Goal: Information Seeking & Learning: Learn about a topic

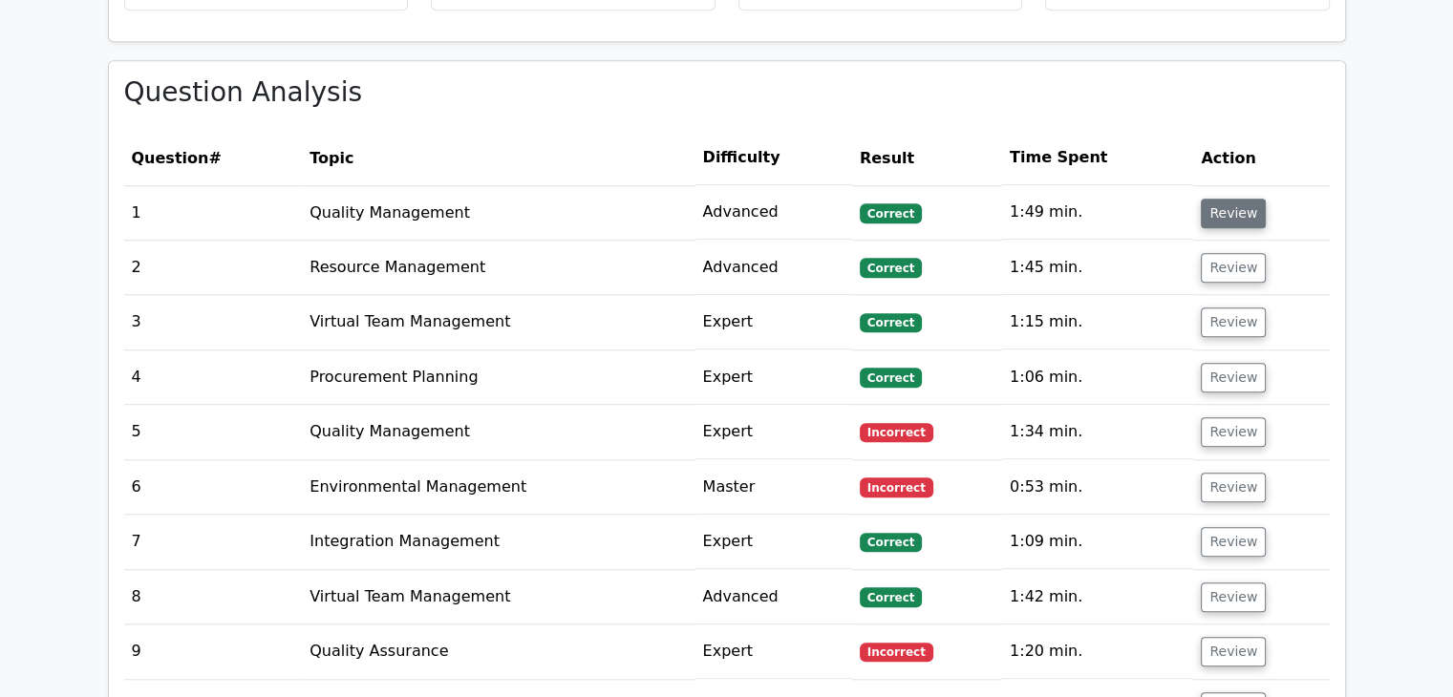
click at [1215, 199] on button "Review" at bounding box center [1233, 214] width 65 height 30
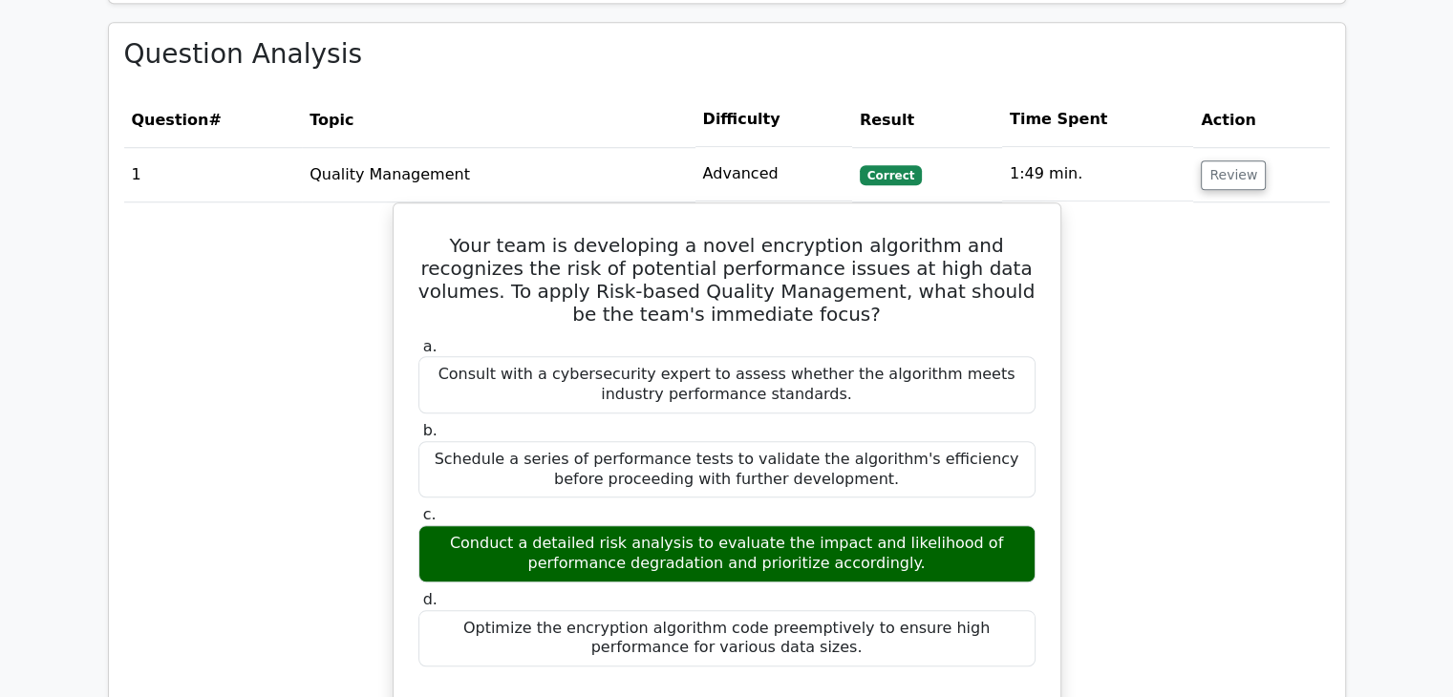
scroll to position [1528, 0]
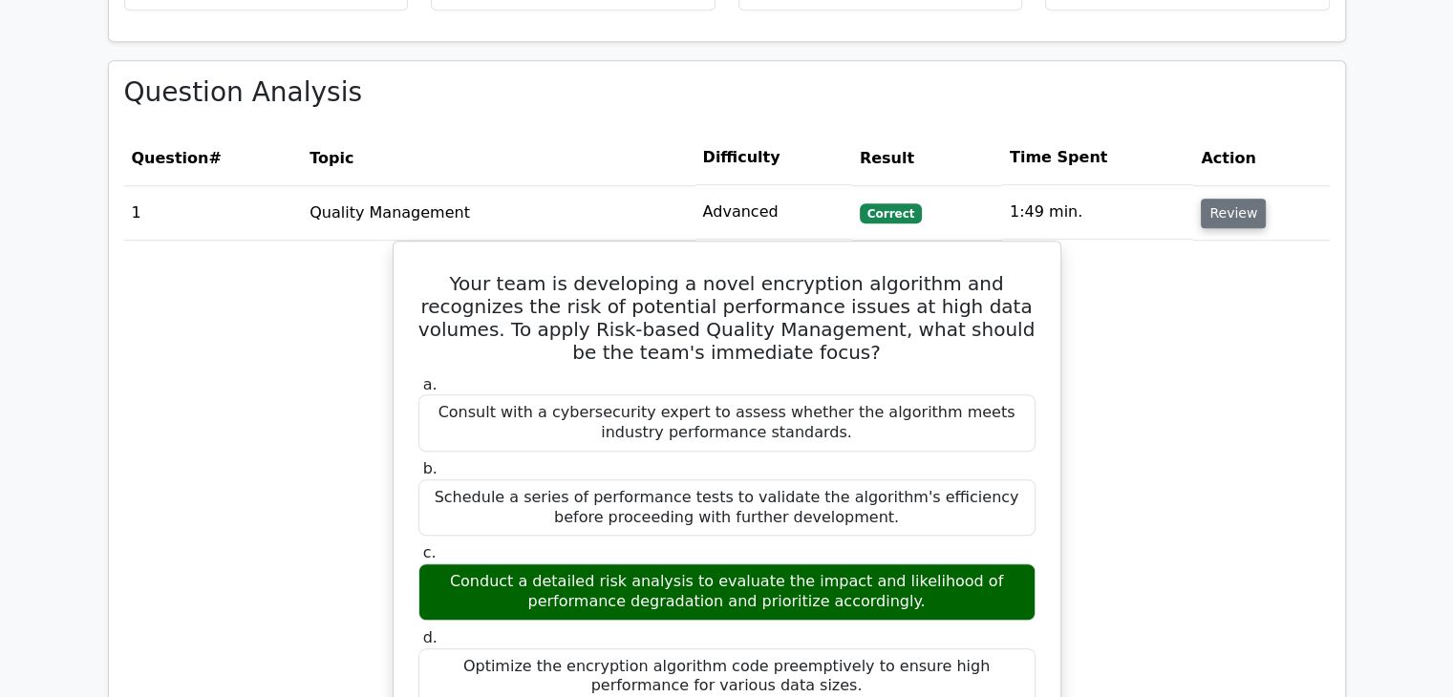
click at [1209, 199] on button "Review" at bounding box center [1233, 214] width 65 height 30
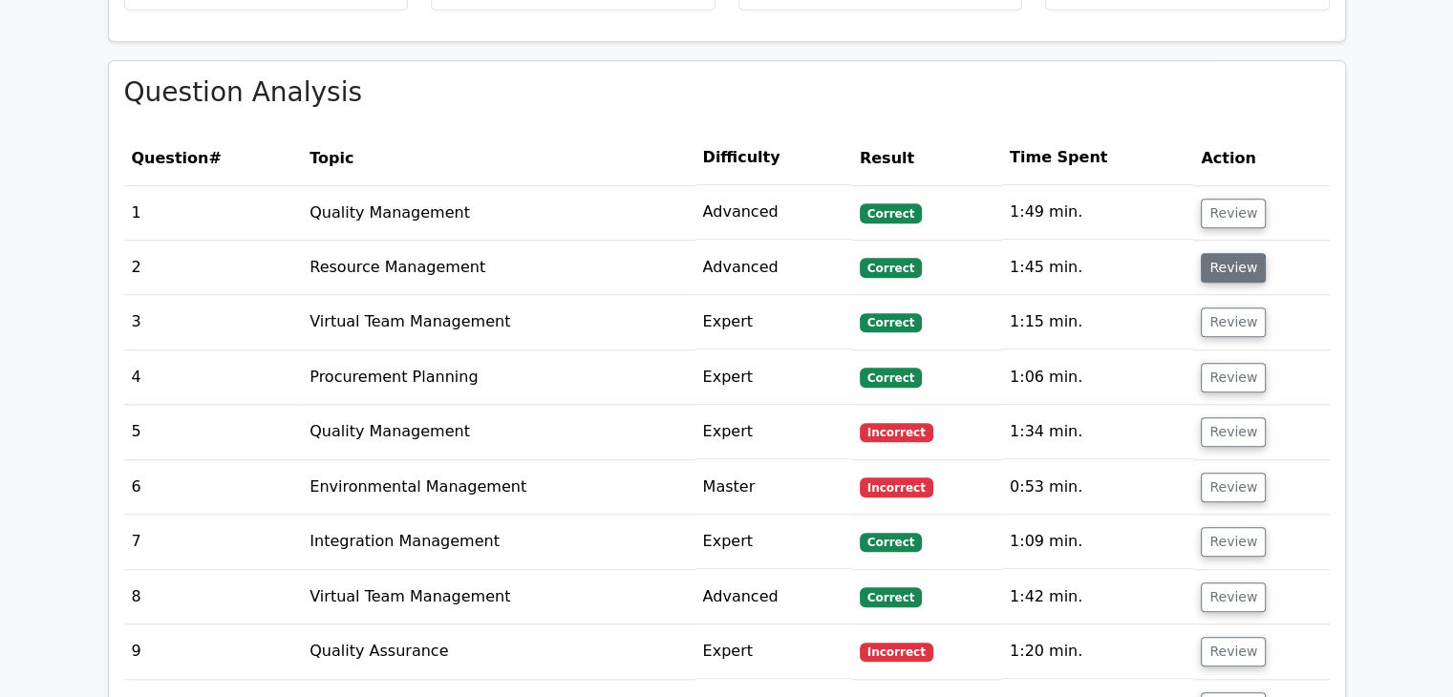
click at [1209, 253] on button "Review" at bounding box center [1233, 268] width 65 height 30
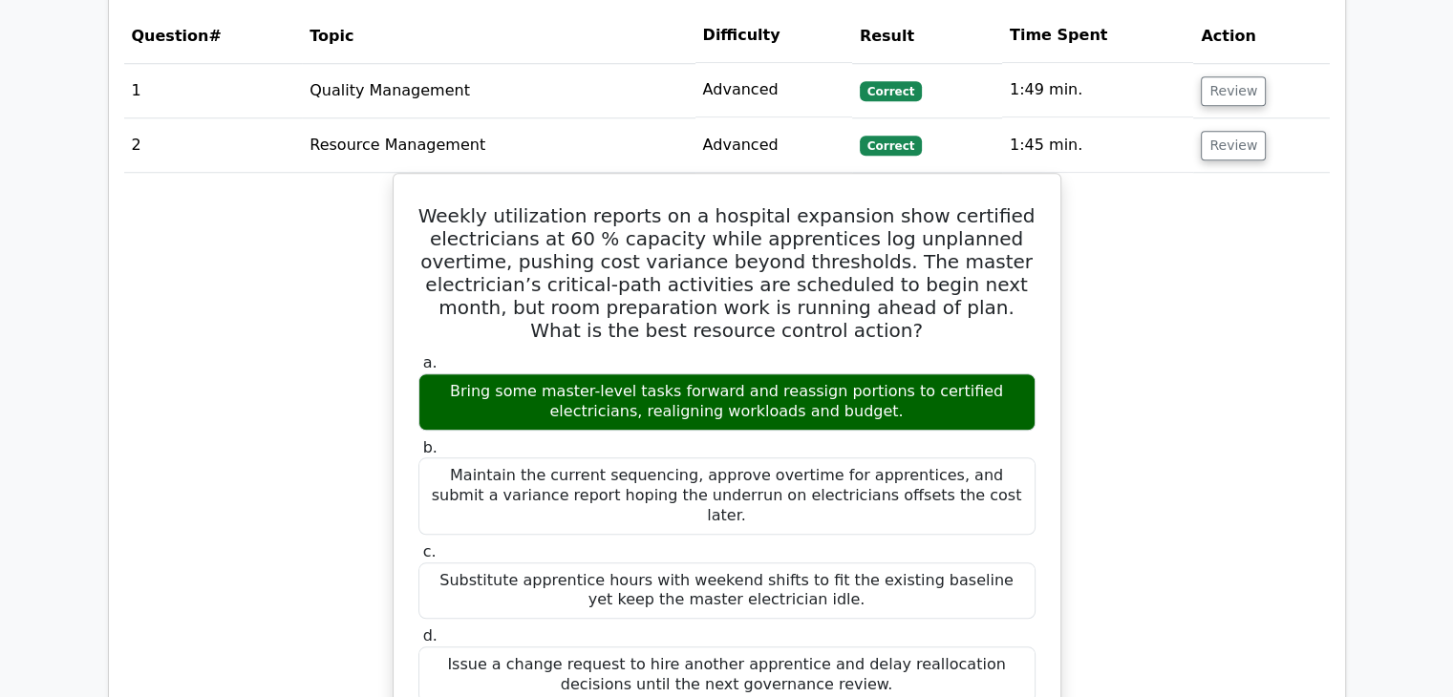
scroll to position [1624, 0]
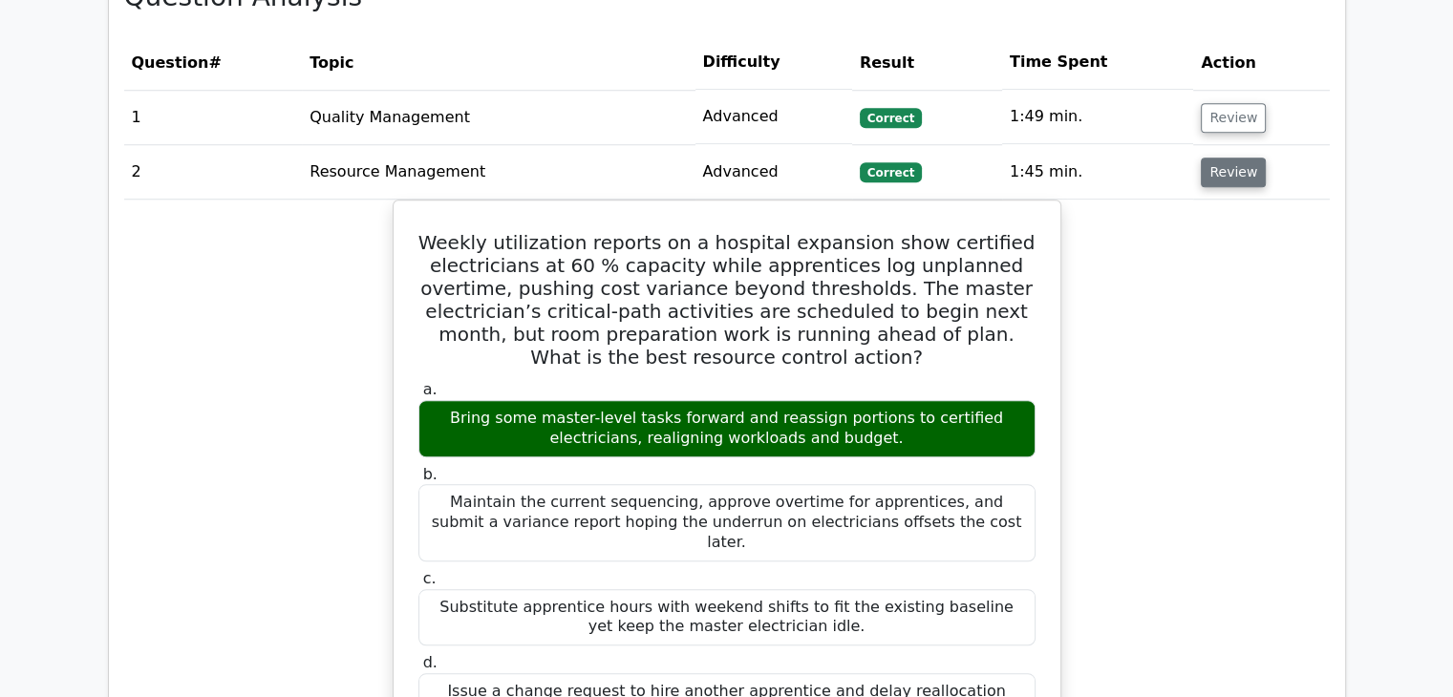
click at [1224, 158] on button "Review" at bounding box center [1233, 173] width 65 height 30
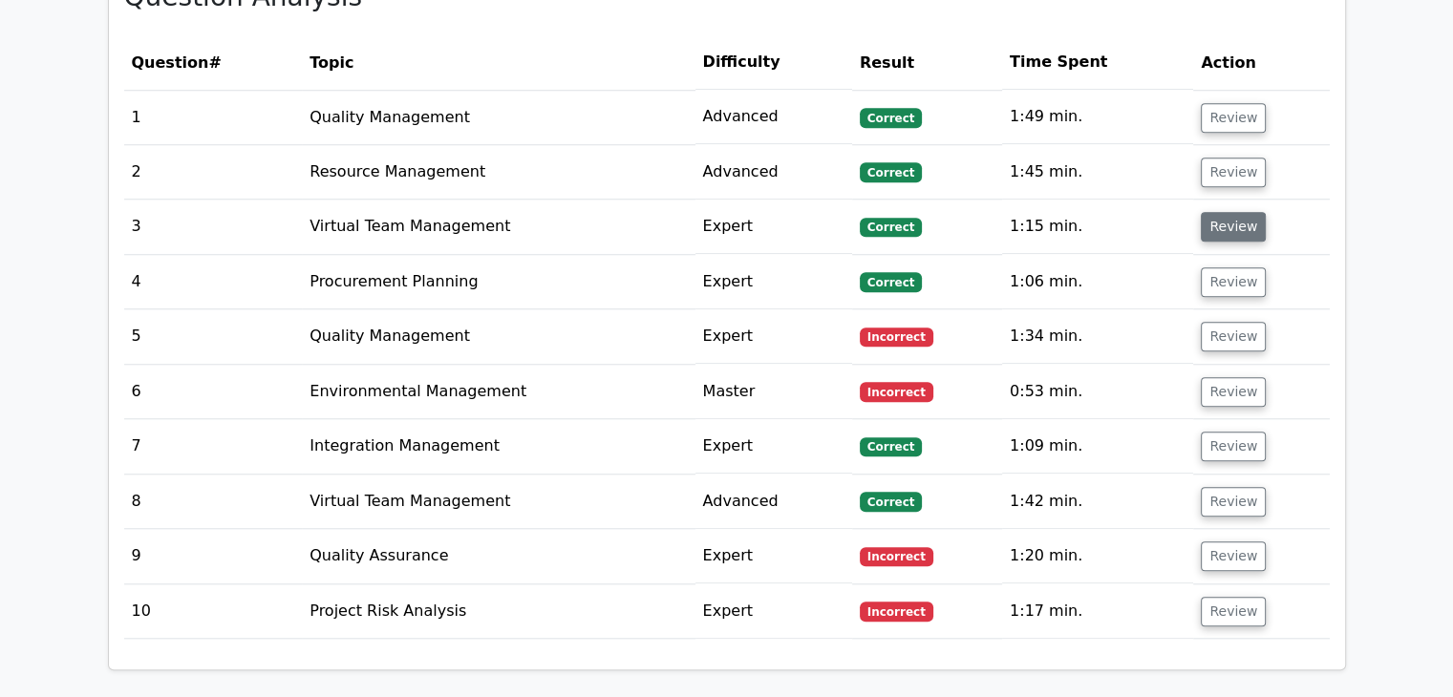
click at [1223, 212] on button "Review" at bounding box center [1233, 227] width 65 height 30
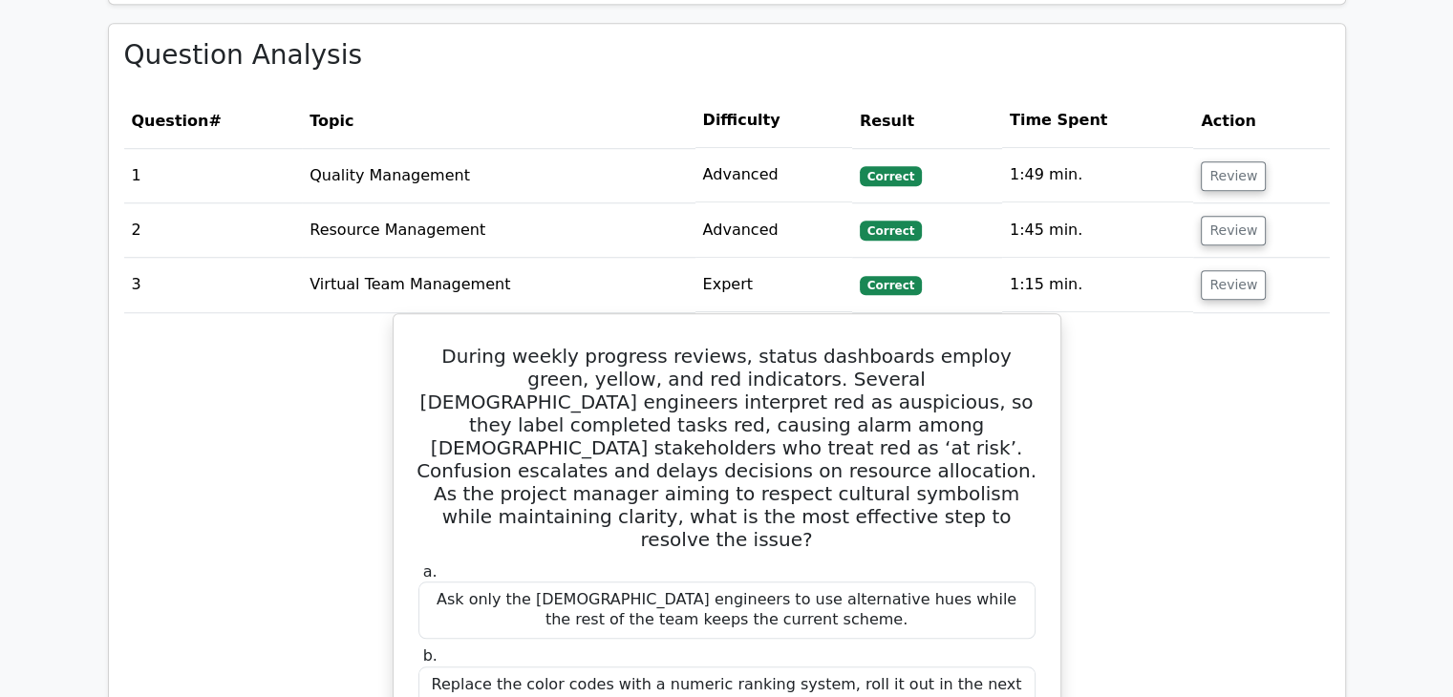
scroll to position [1528, 0]
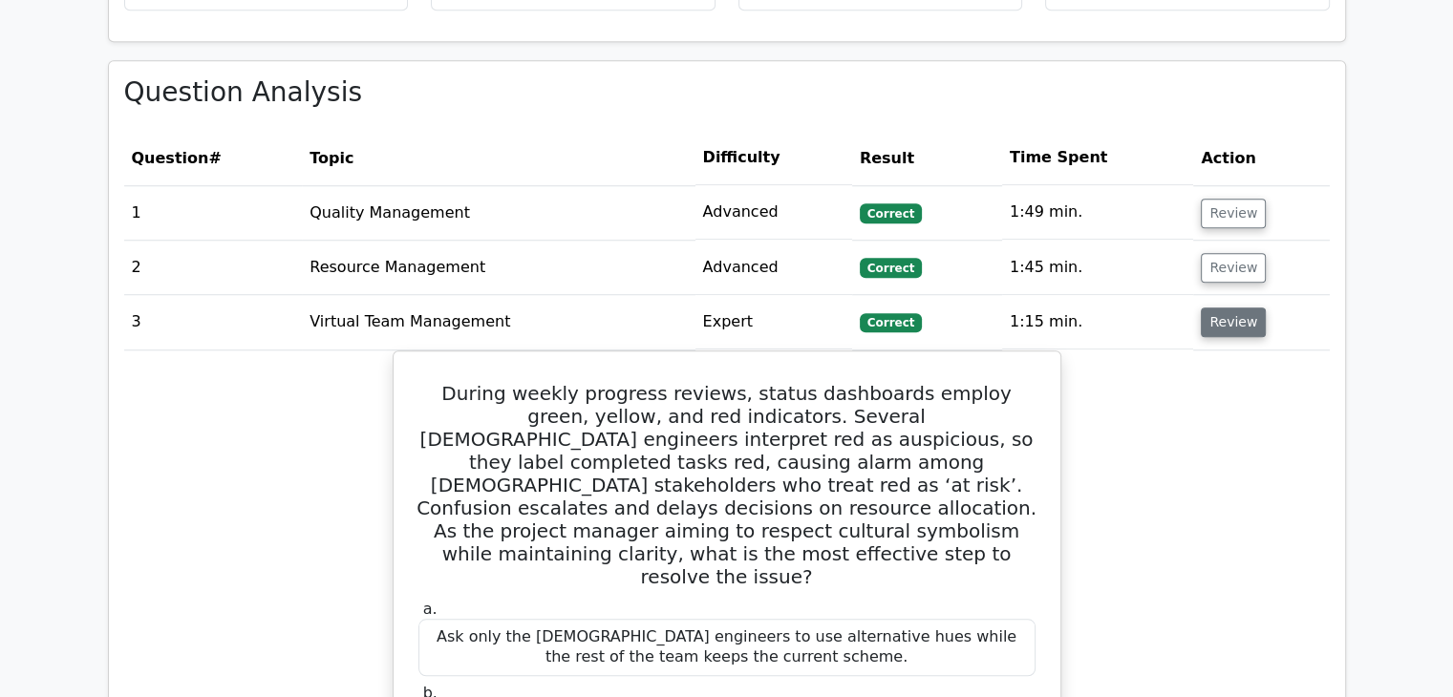
click at [1220, 308] on button "Review" at bounding box center [1233, 323] width 65 height 30
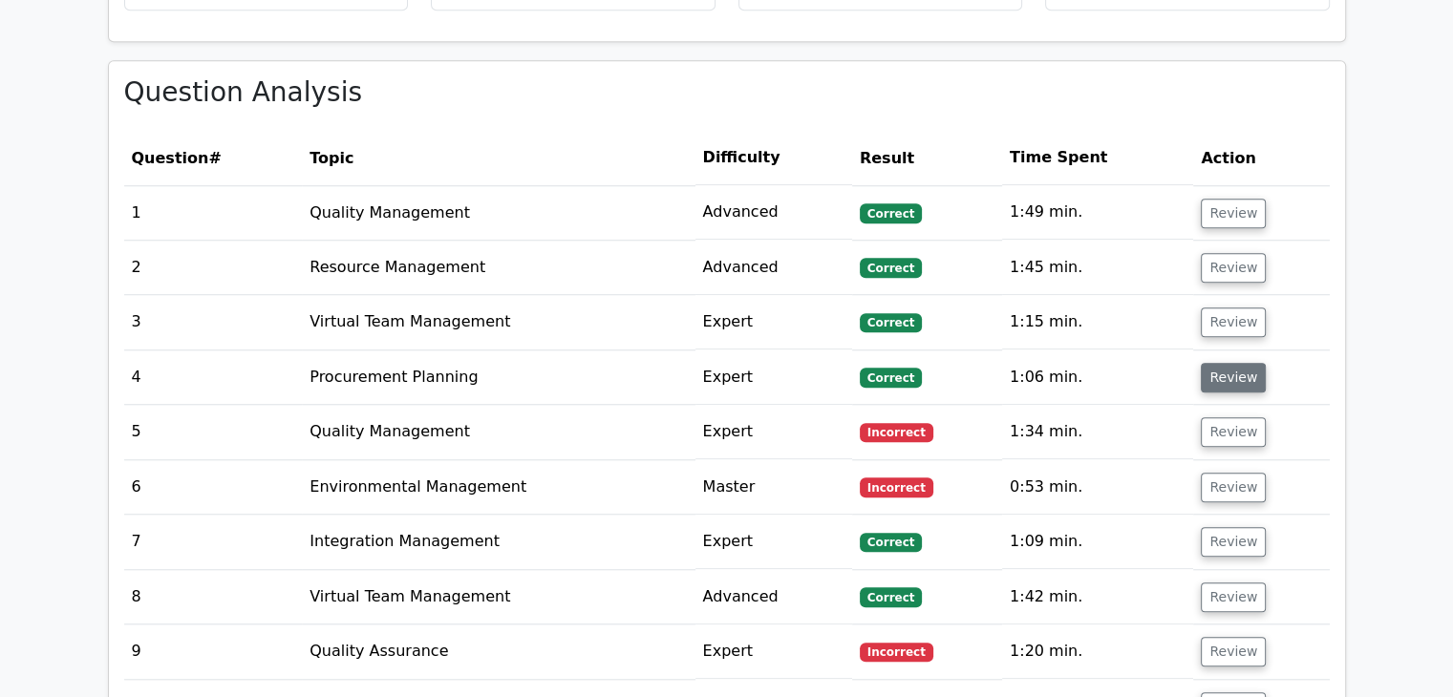
click at [1213, 363] on button "Review" at bounding box center [1233, 378] width 65 height 30
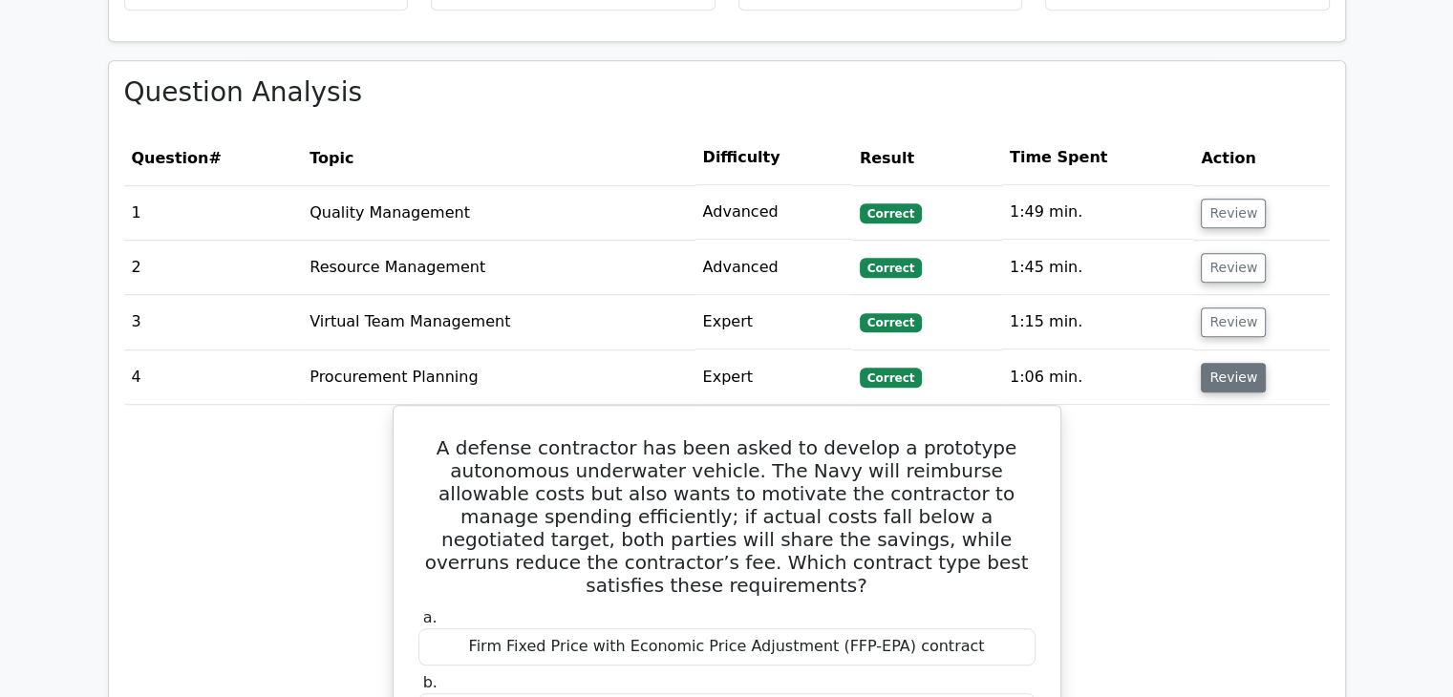
click at [1235, 363] on button "Review" at bounding box center [1233, 378] width 65 height 30
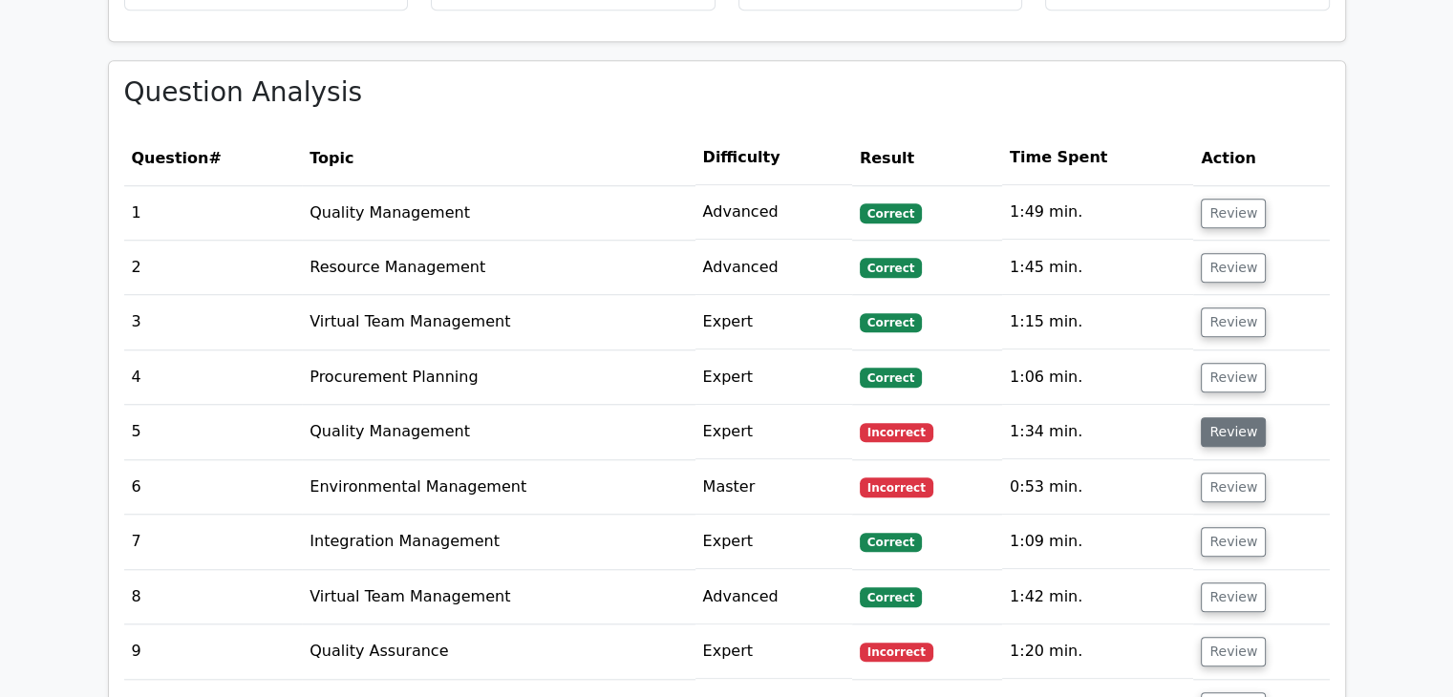
click at [1234, 417] on button "Review" at bounding box center [1233, 432] width 65 height 30
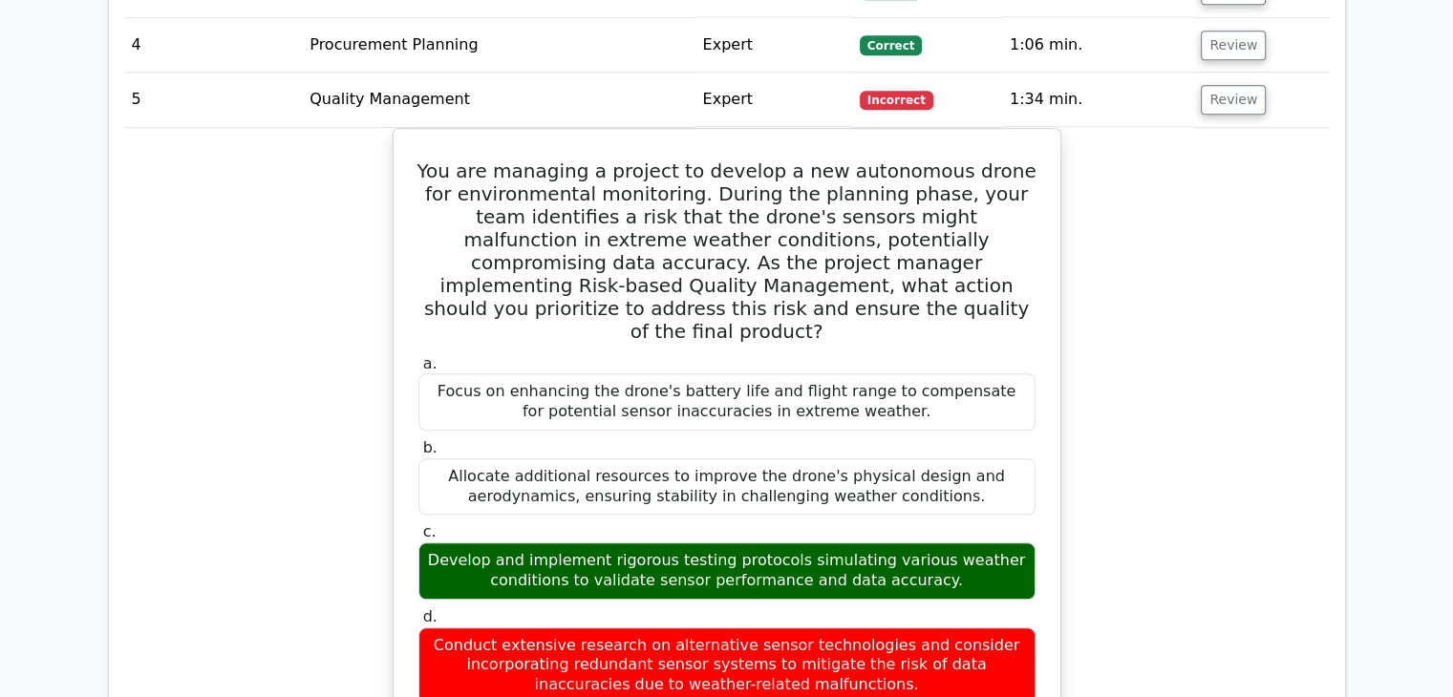
scroll to position [1815, 0]
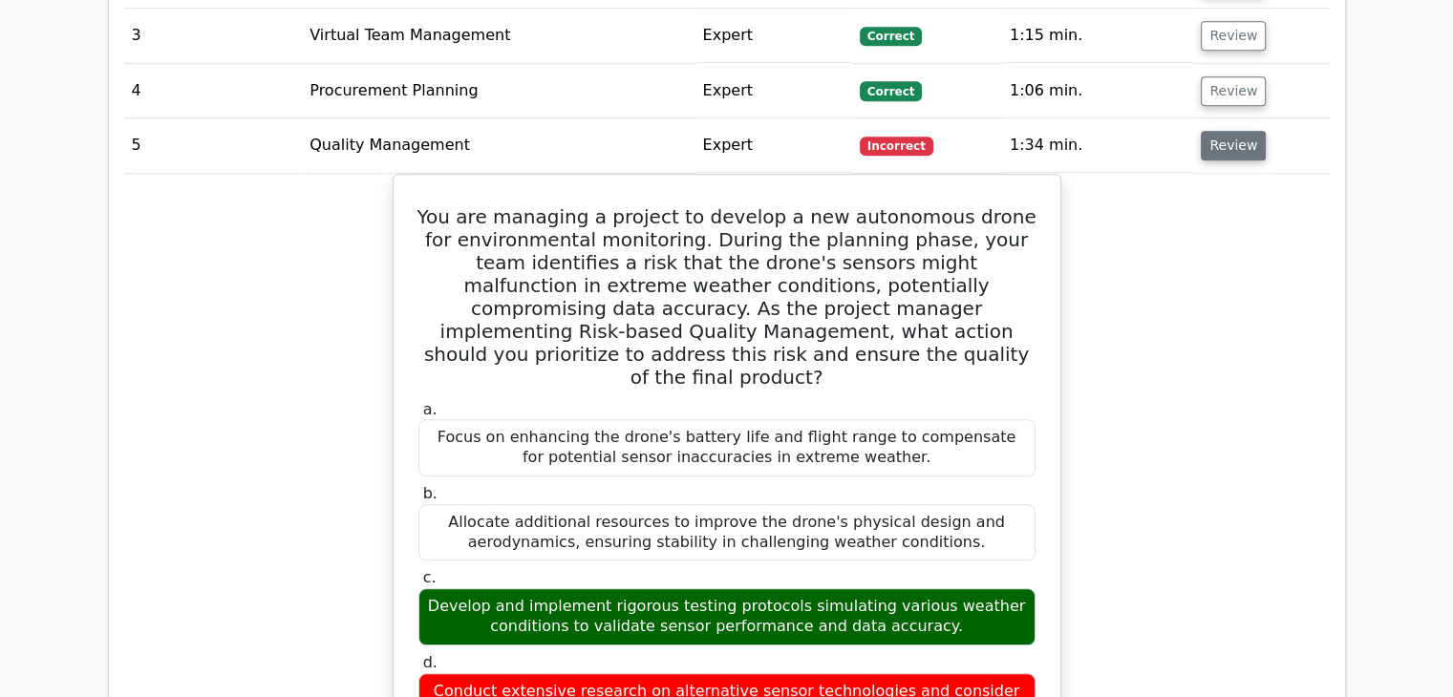
click at [1219, 131] on button "Review" at bounding box center [1233, 146] width 65 height 30
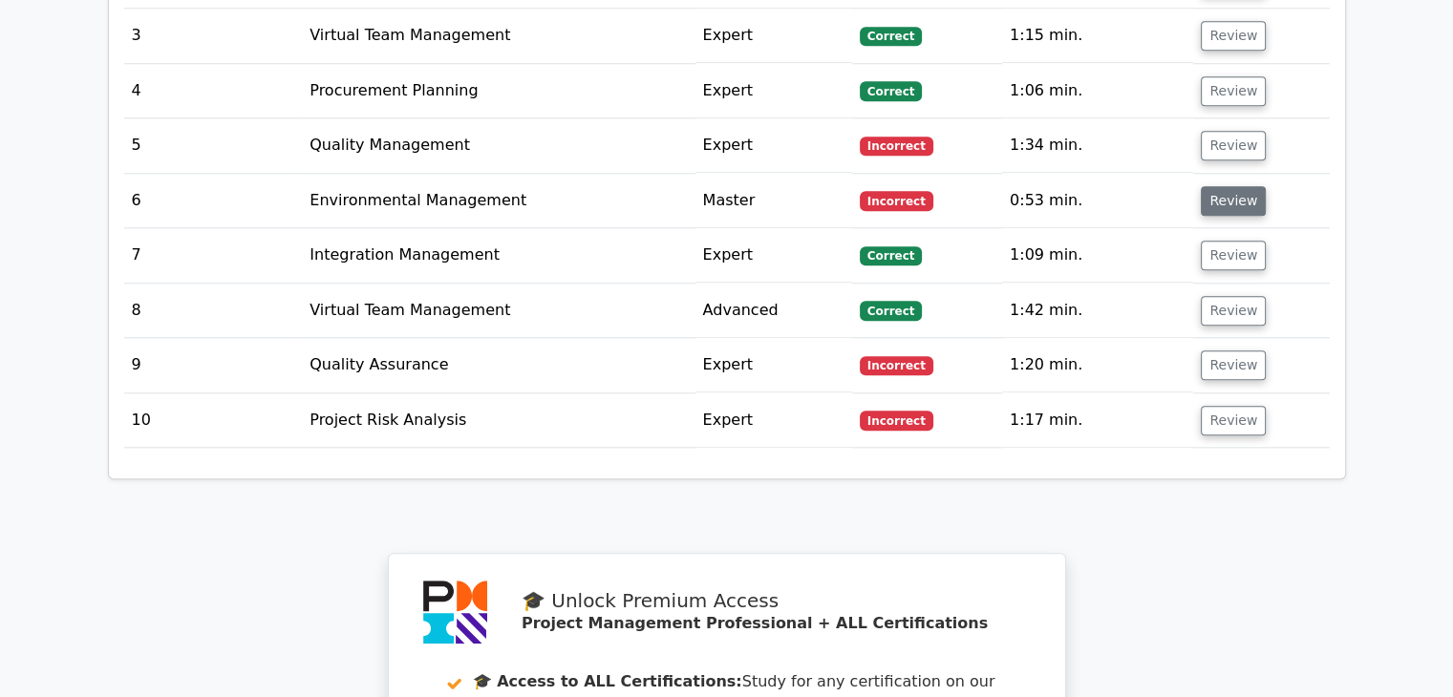
click at [1216, 186] on button "Review" at bounding box center [1233, 201] width 65 height 30
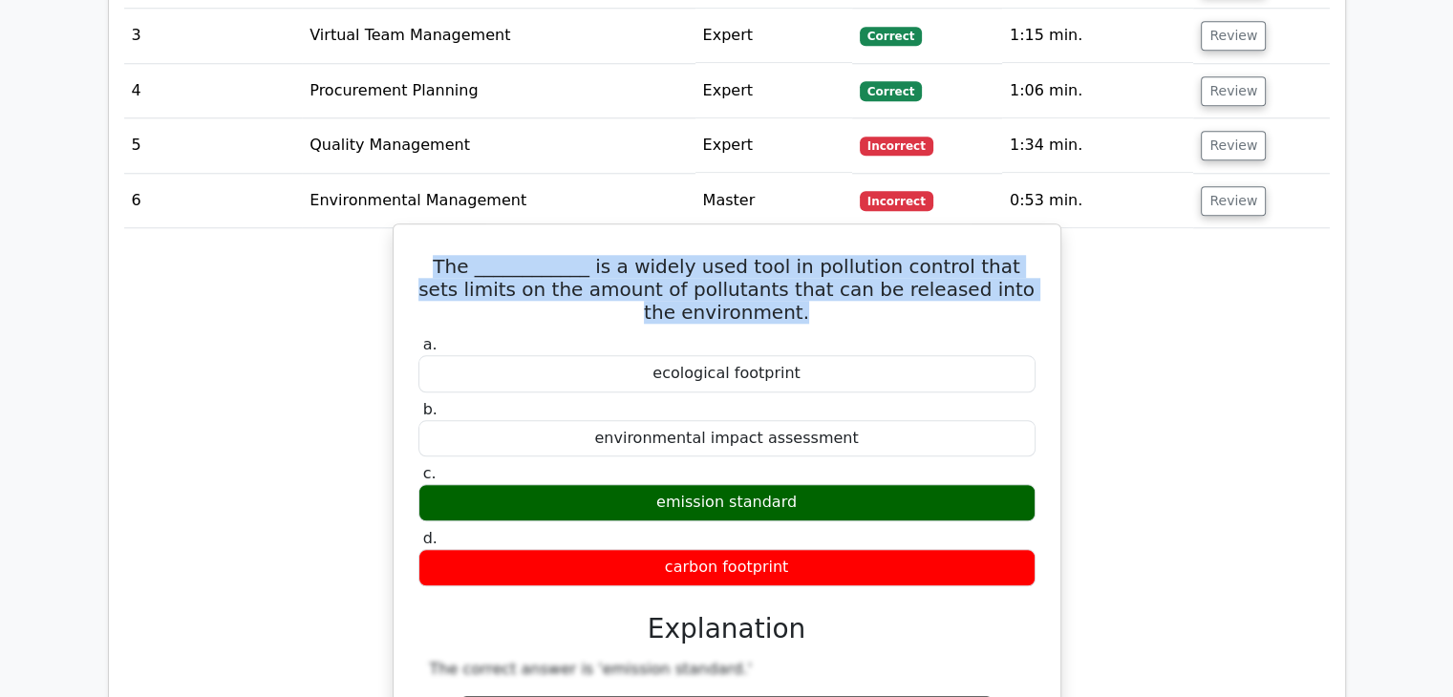
drag, startPoint x: 1033, startPoint y: 267, endPoint x: 397, endPoint y: 244, distance: 635.7
copy h5 "The ____________ is a widely used tool in pollution control that sets limits on…"
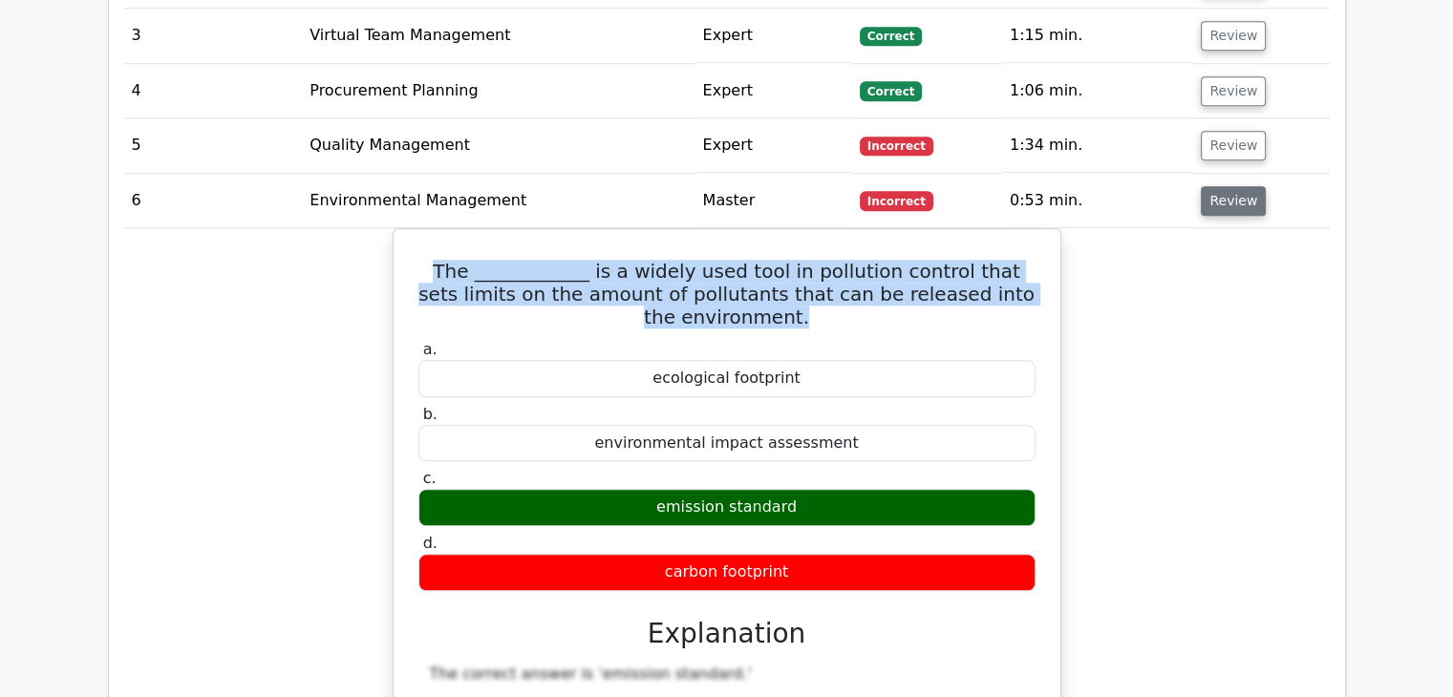
click at [1240, 186] on button "Review" at bounding box center [1233, 201] width 65 height 30
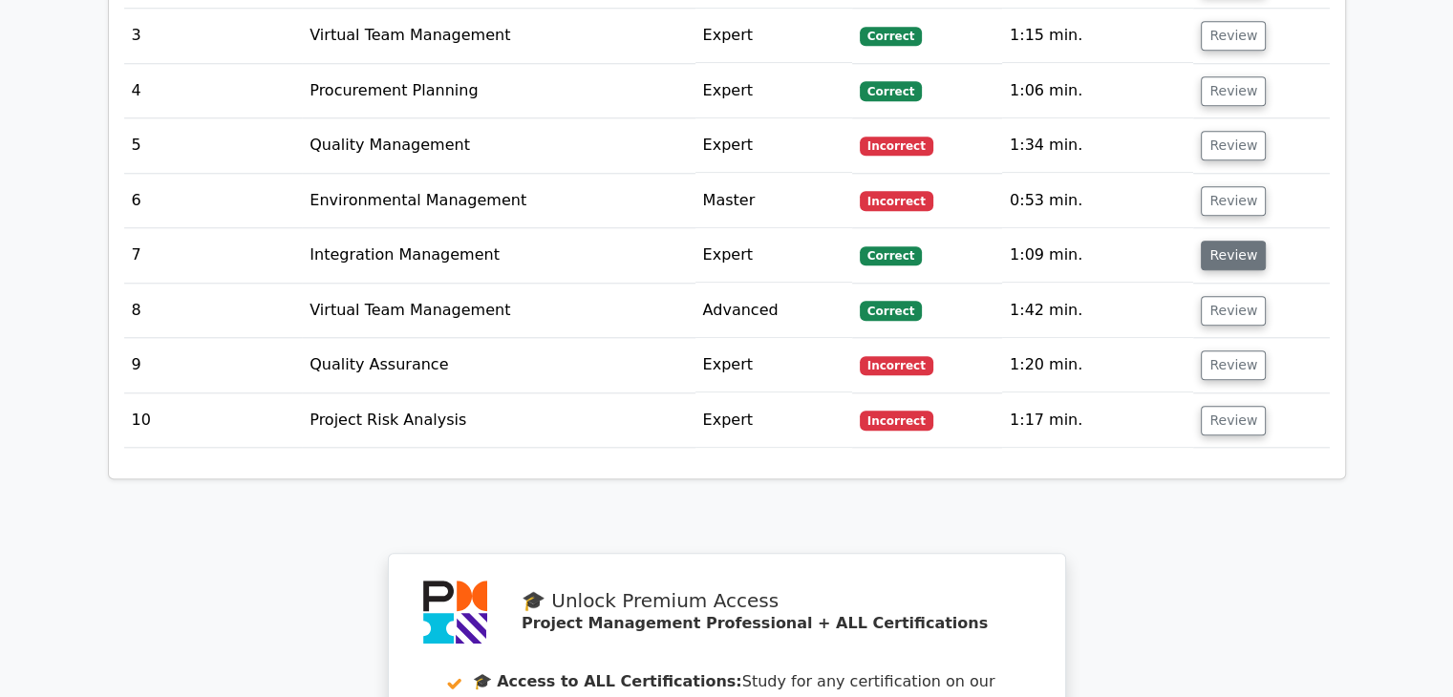
click at [1223, 241] on button "Review" at bounding box center [1233, 256] width 65 height 30
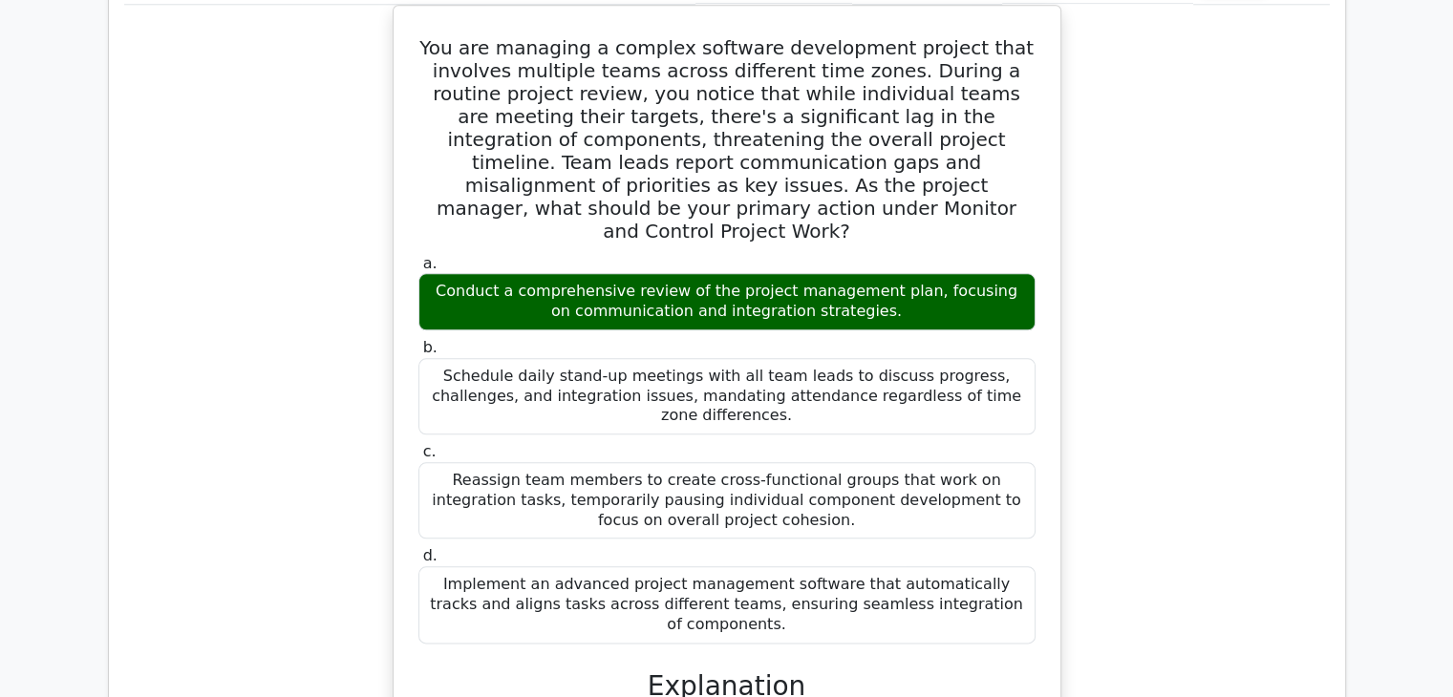
scroll to position [1911, 0]
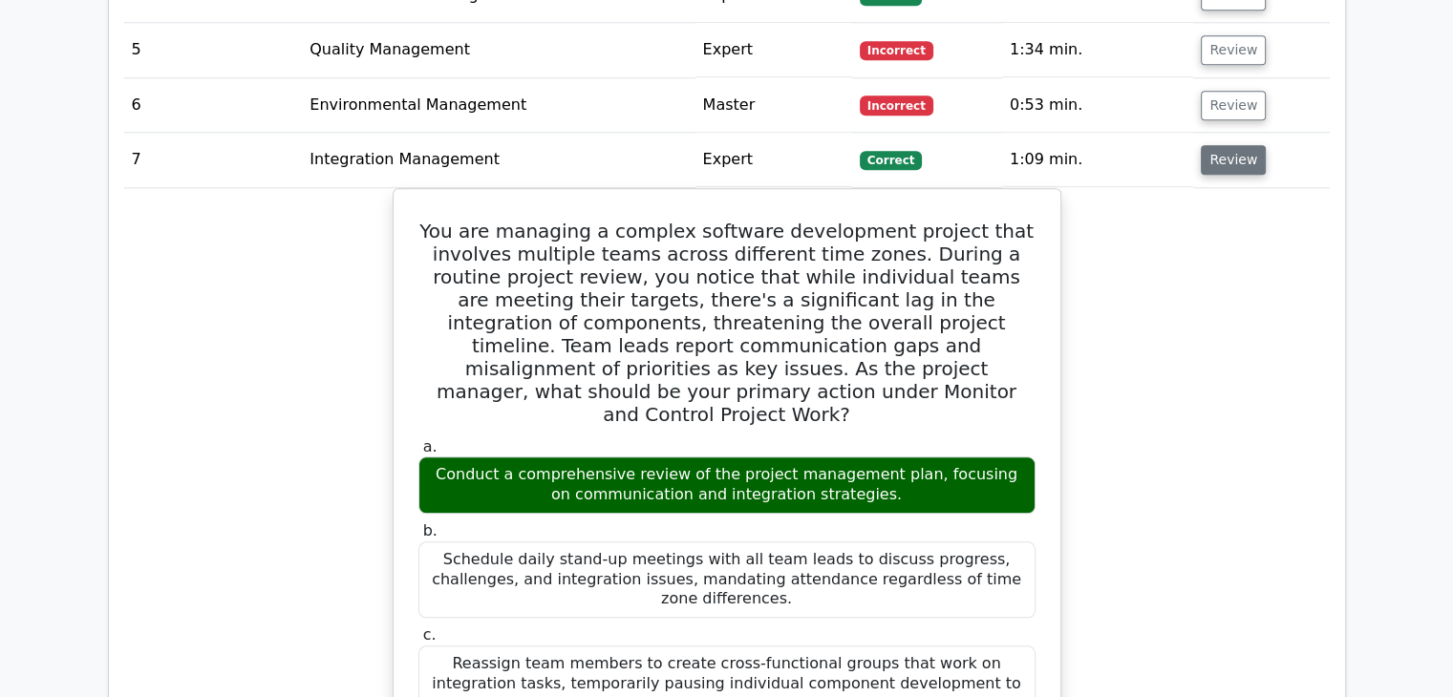
click at [1227, 145] on button "Review" at bounding box center [1233, 160] width 65 height 30
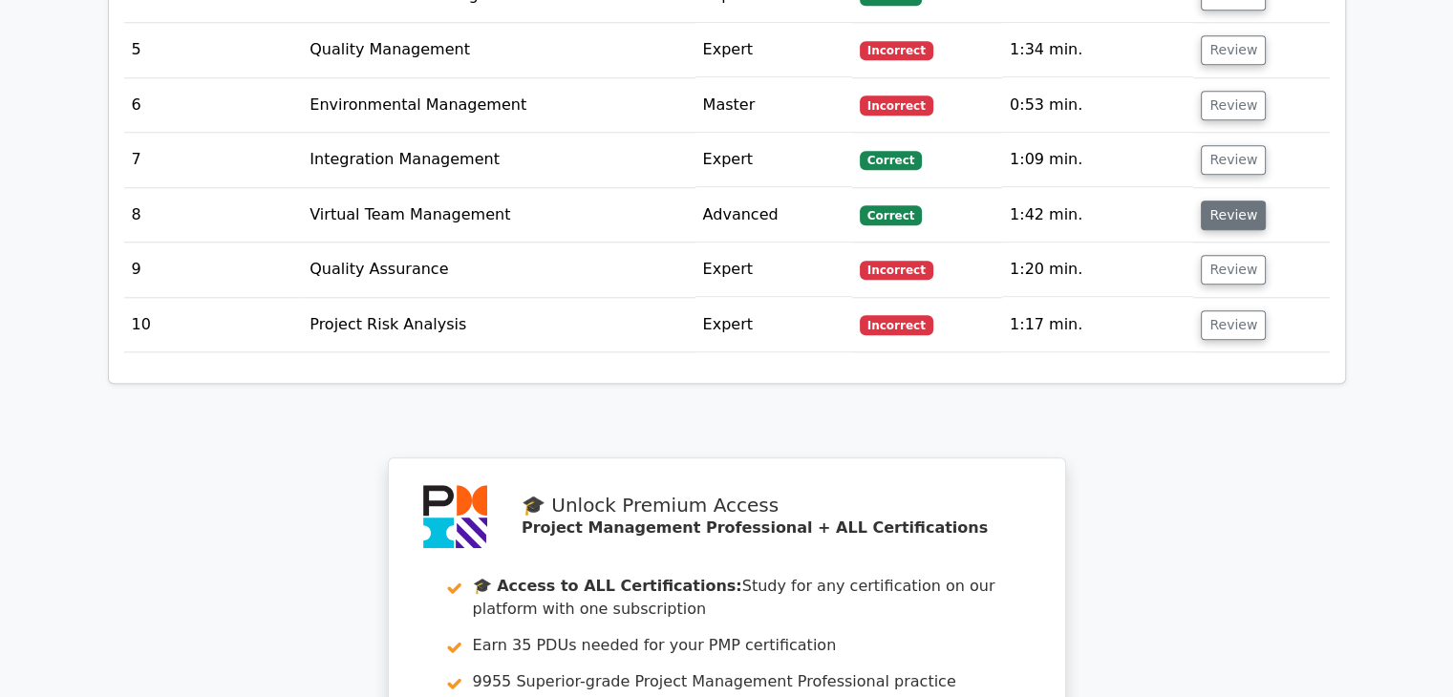
click at [1220, 201] on button "Review" at bounding box center [1233, 216] width 65 height 30
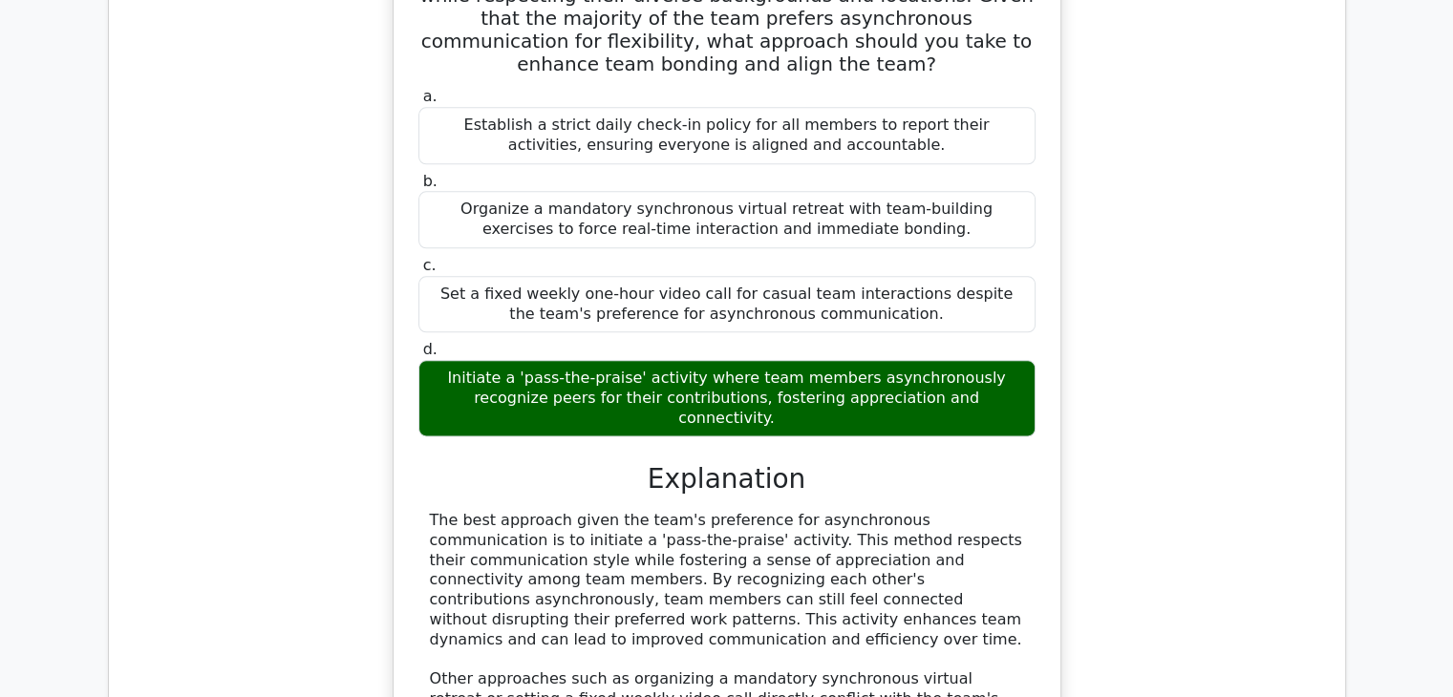
scroll to position [2388, 0]
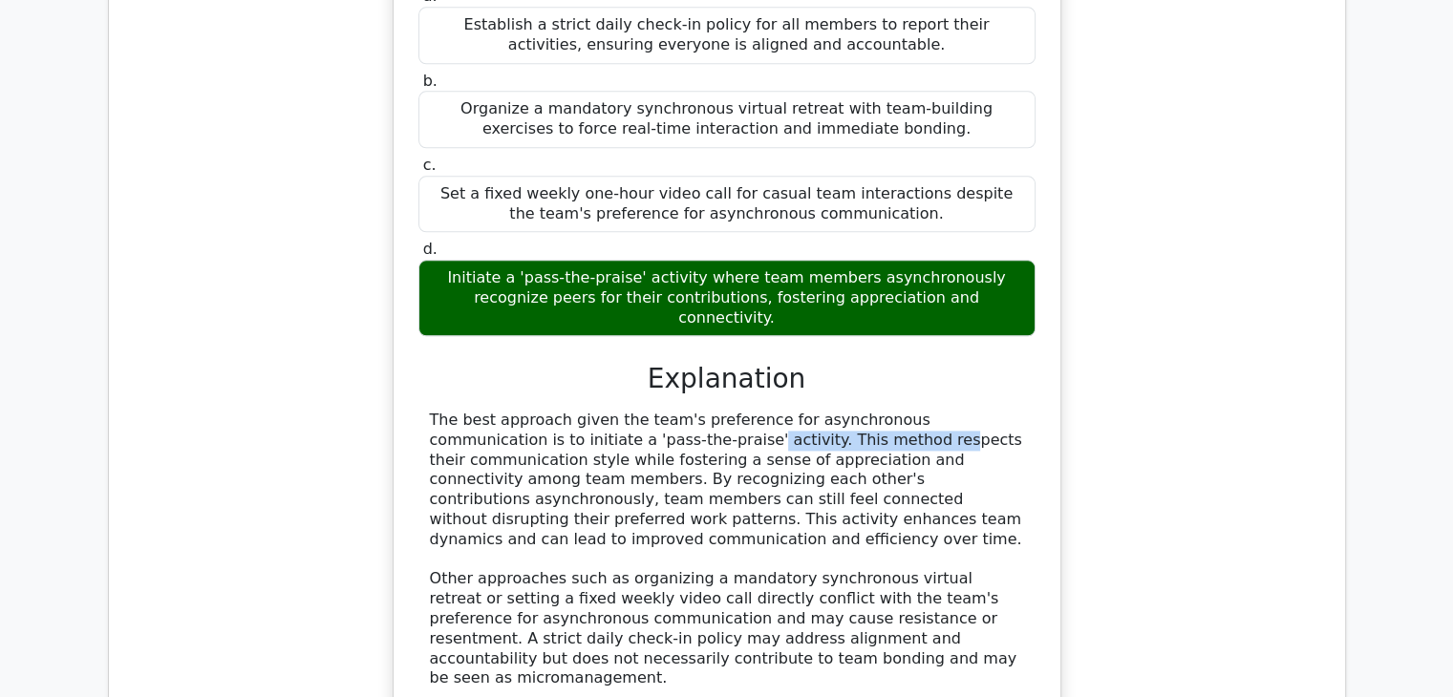
drag, startPoint x: 652, startPoint y: 371, endPoint x: 491, endPoint y: 372, distance: 161.4
click at [491, 411] on div "The best approach given the team's preference for asynchronous communication is…" at bounding box center [727, 550] width 594 height 278
copy div "'pass-the-praise' activity"
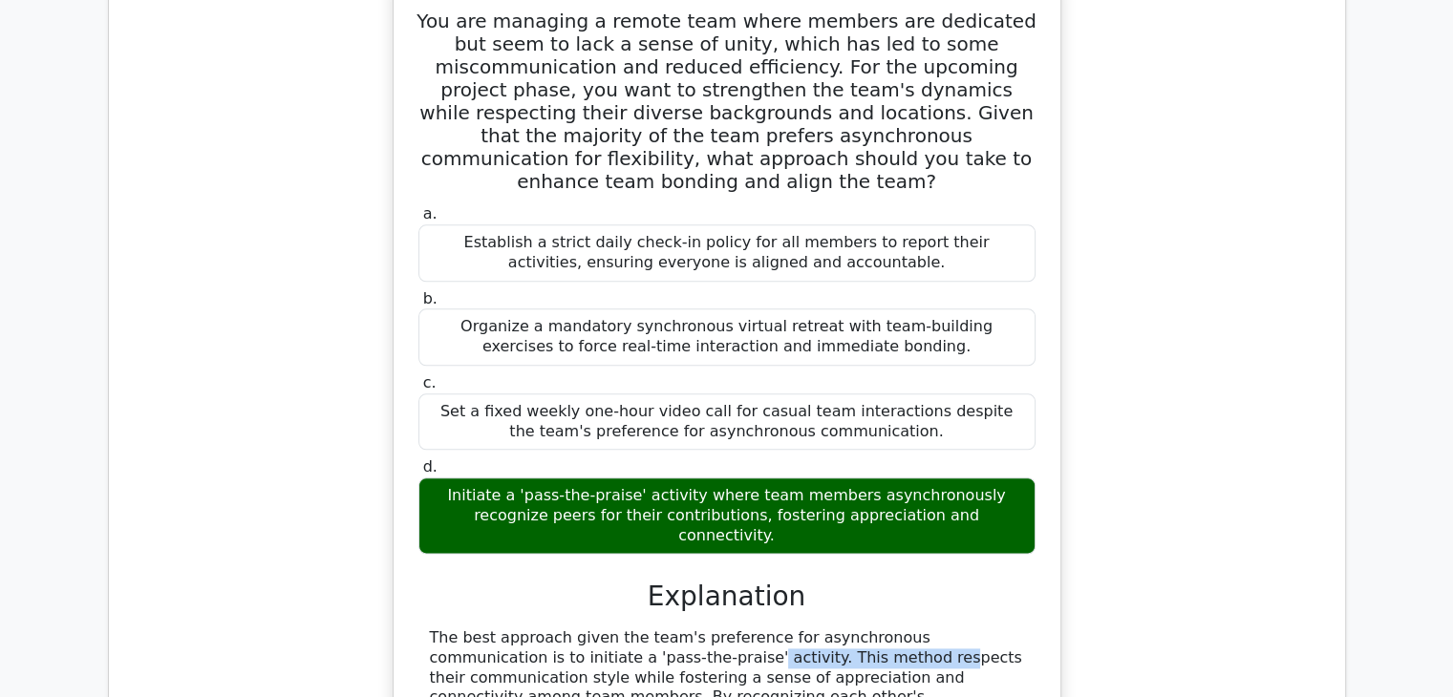
scroll to position [2293, 0]
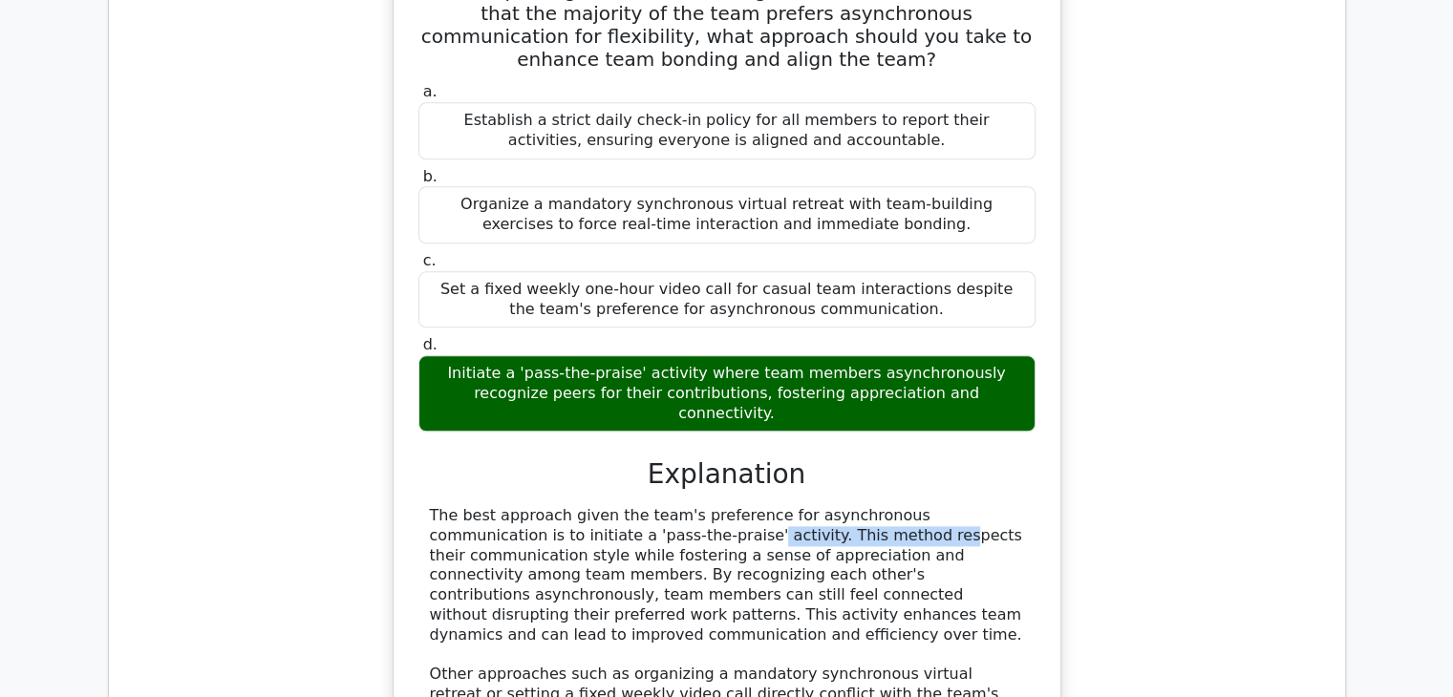
drag, startPoint x: 977, startPoint y: 349, endPoint x: 432, endPoint y: 320, distance: 546.2
click at [432, 355] on div "Initiate a 'pass-the-praise' activity where team members asynchronously recogni…" at bounding box center [726, 393] width 617 height 76
copy div "Initiate a 'pass-the-praise' activity where team members asynchronously recogni…"
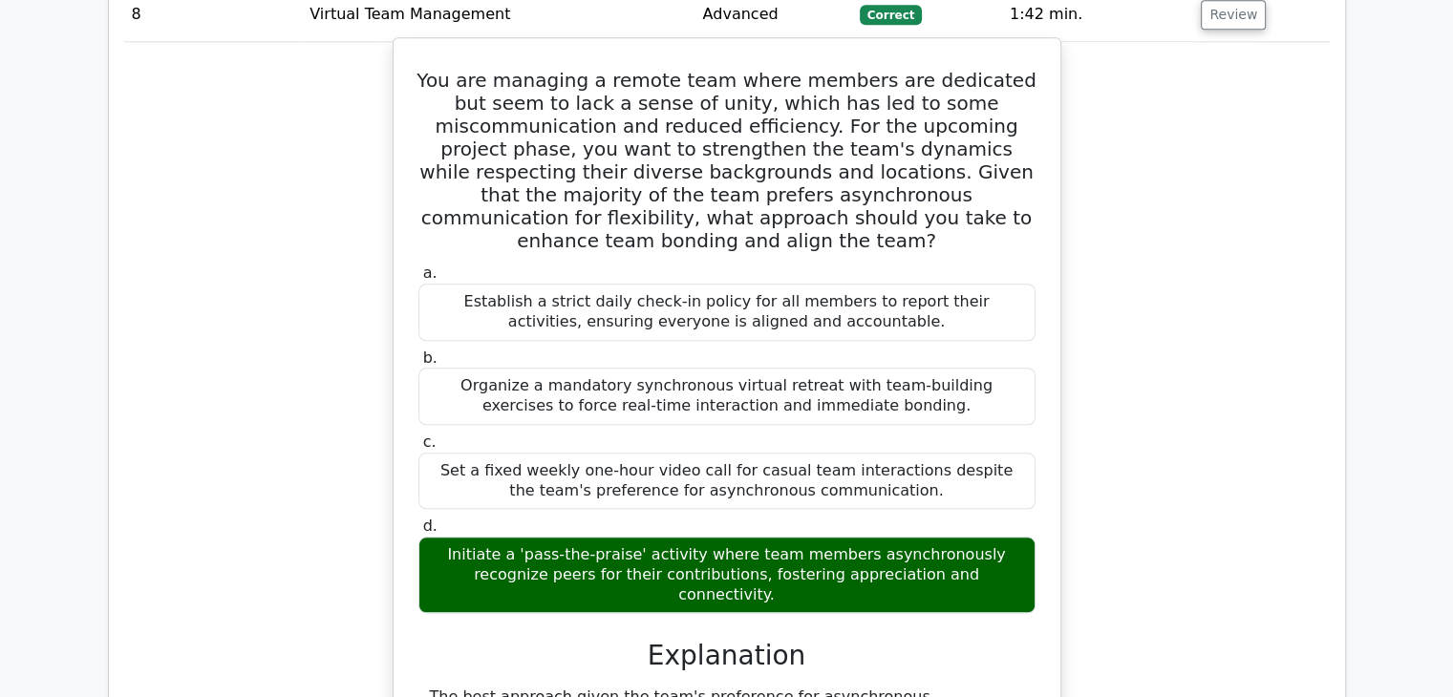
scroll to position [2102, 0]
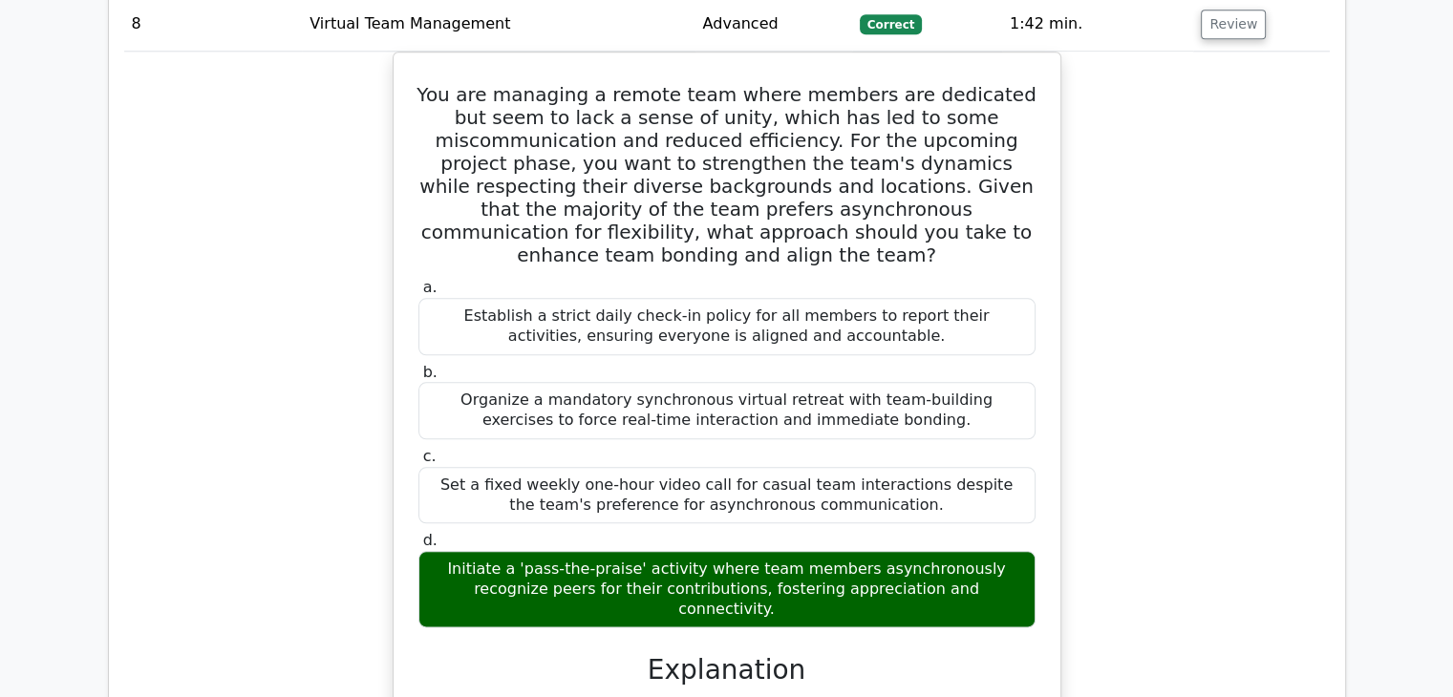
click at [1116, 436] on div "You are managing a remote team where members are dedicated but seem to lack a s…" at bounding box center [727, 577] width 1206 height 1051
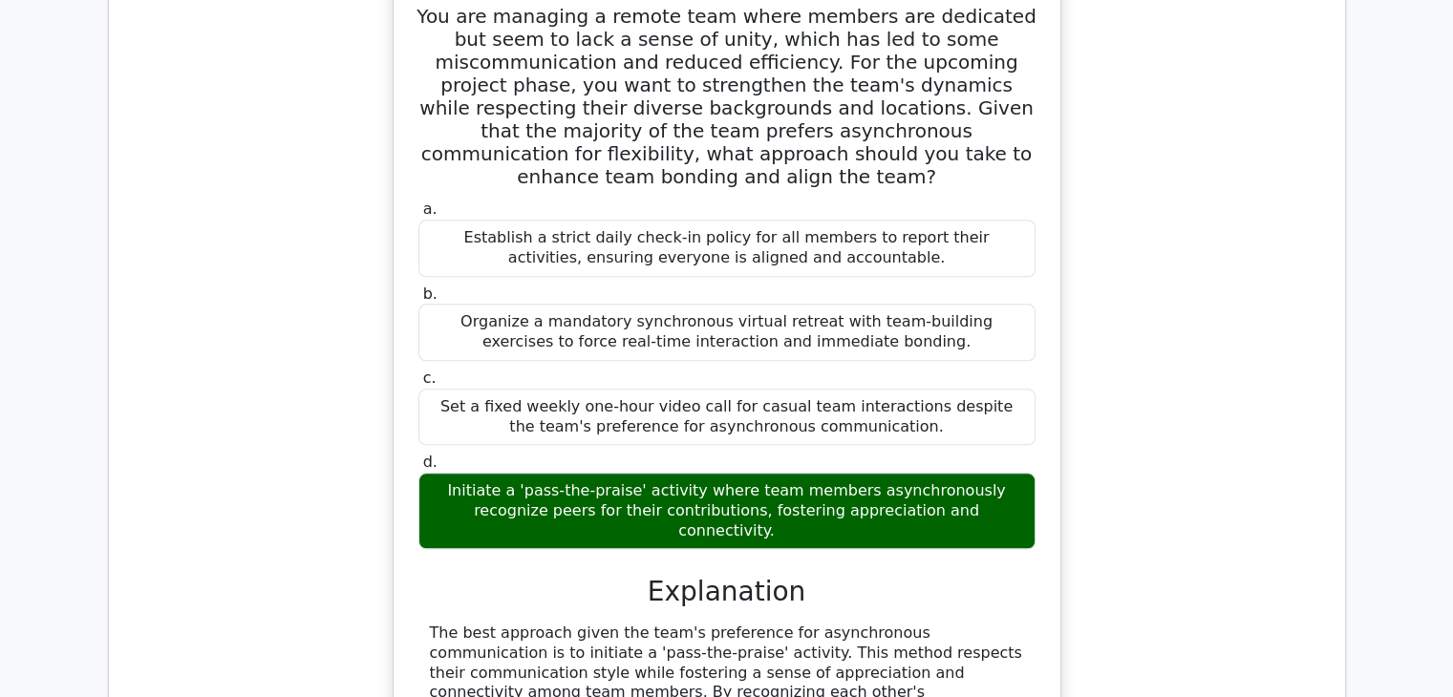
scroll to position [1911, 0]
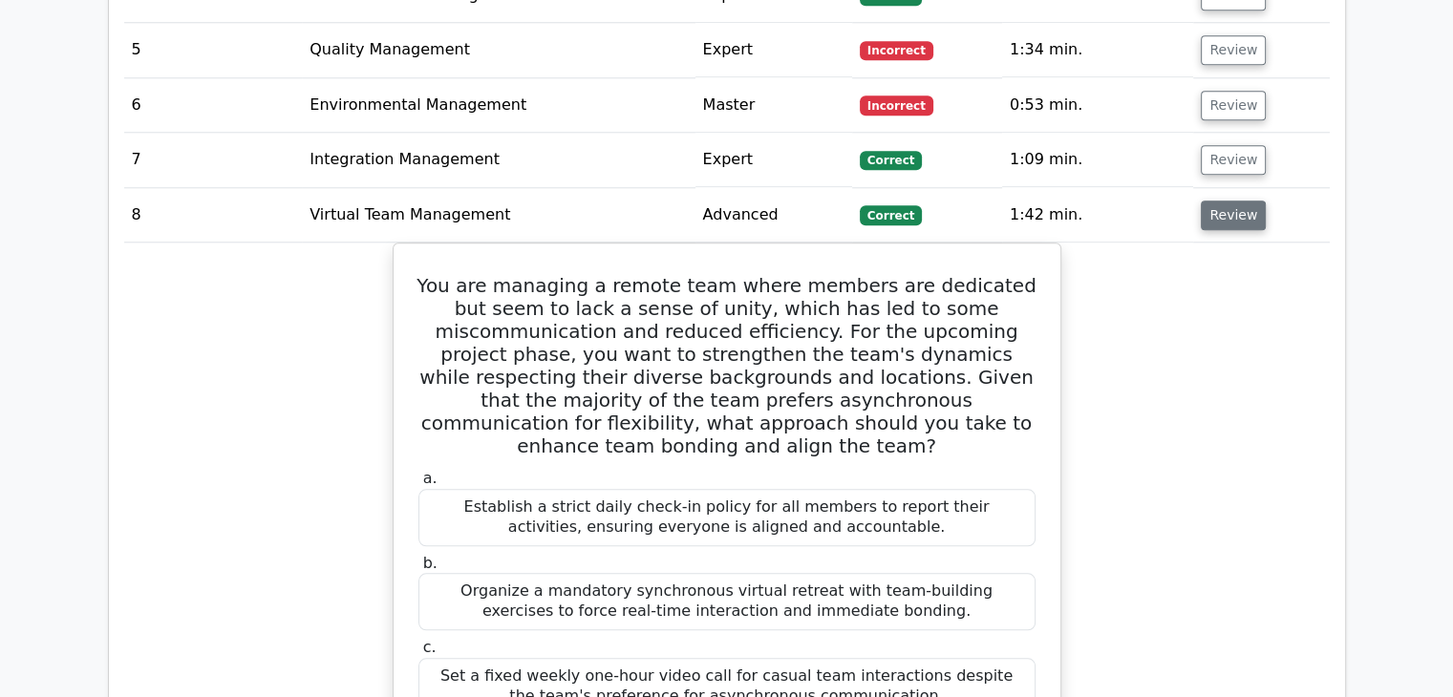
click at [1213, 201] on button "Review" at bounding box center [1233, 216] width 65 height 30
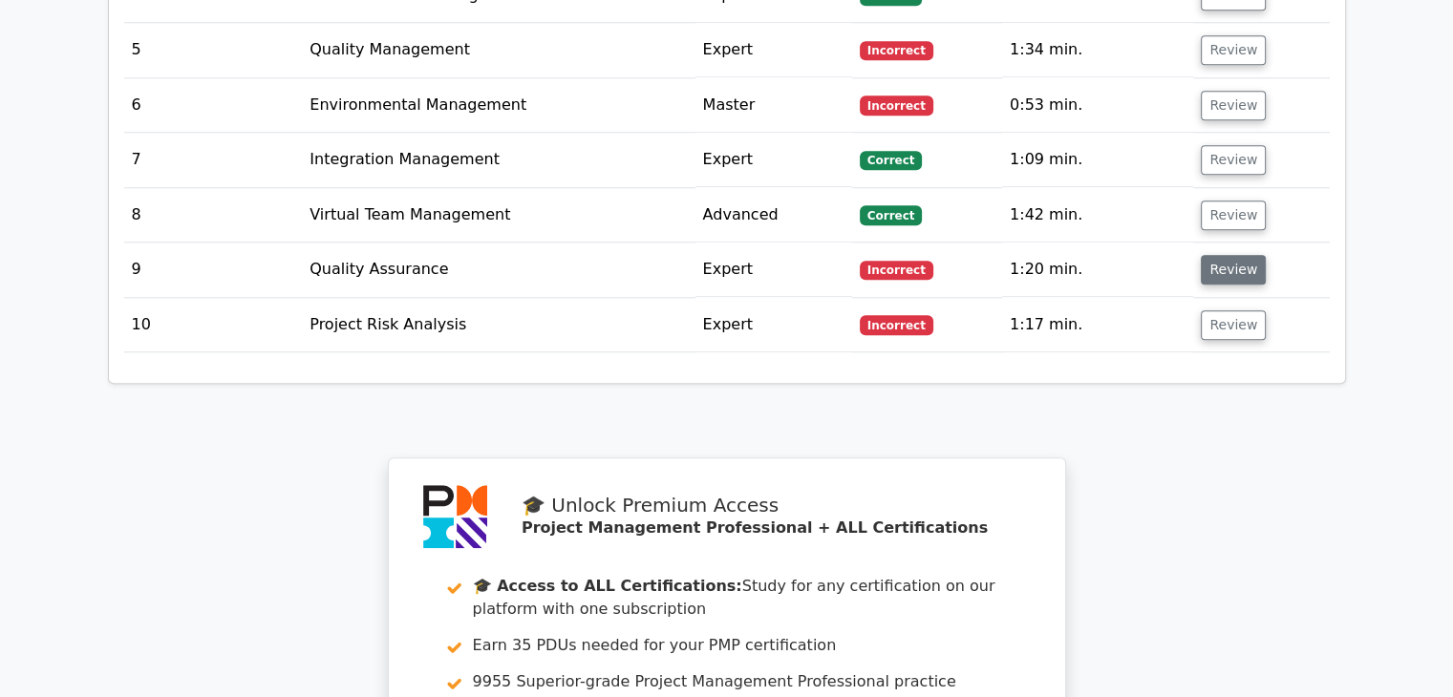
click at [1209, 255] on button "Review" at bounding box center [1233, 270] width 65 height 30
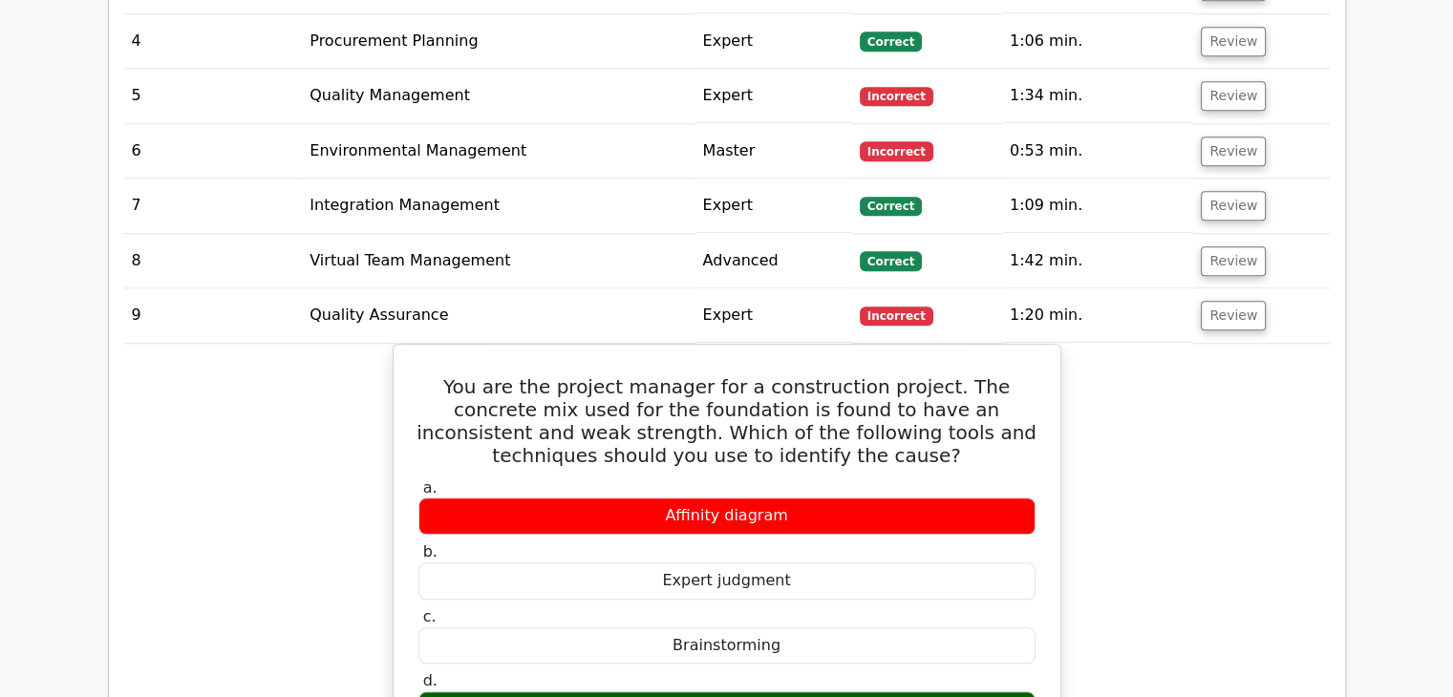
scroll to position [1815, 0]
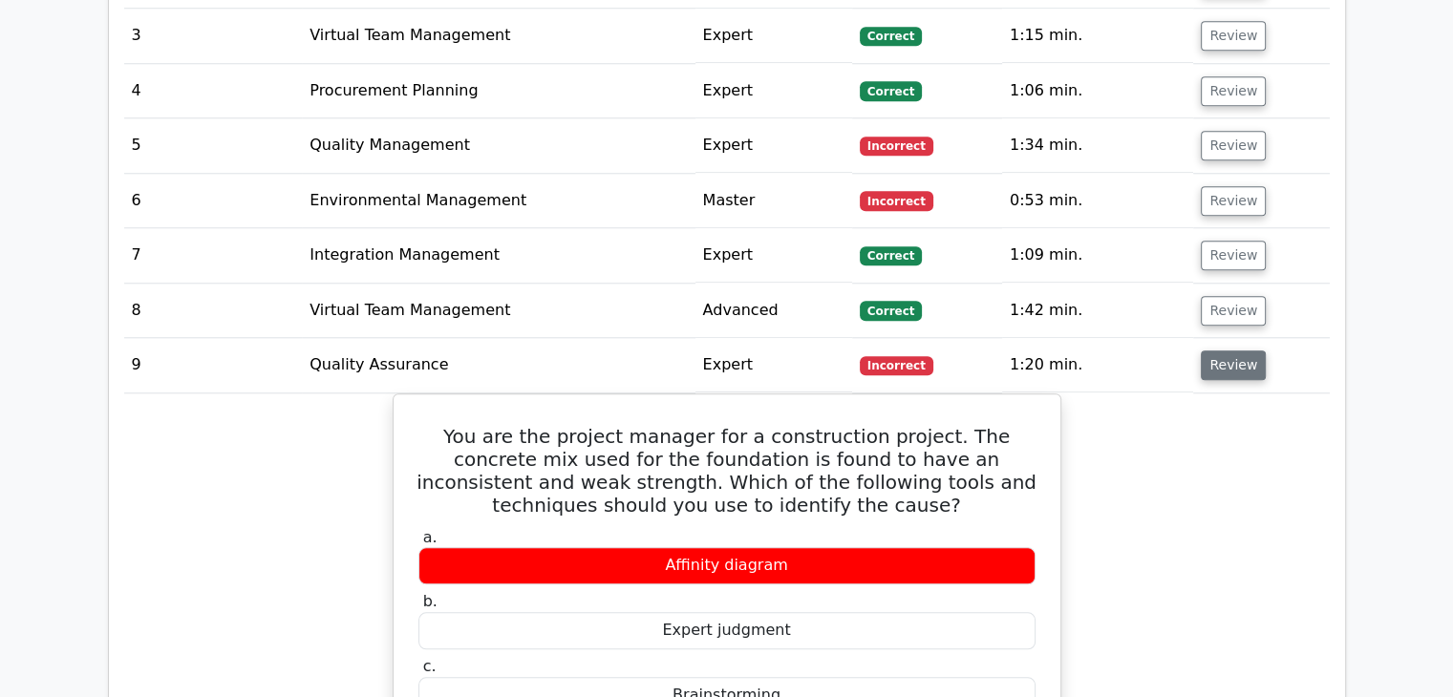
click at [1216, 351] on button "Review" at bounding box center [1233, 366] width 65 height 30
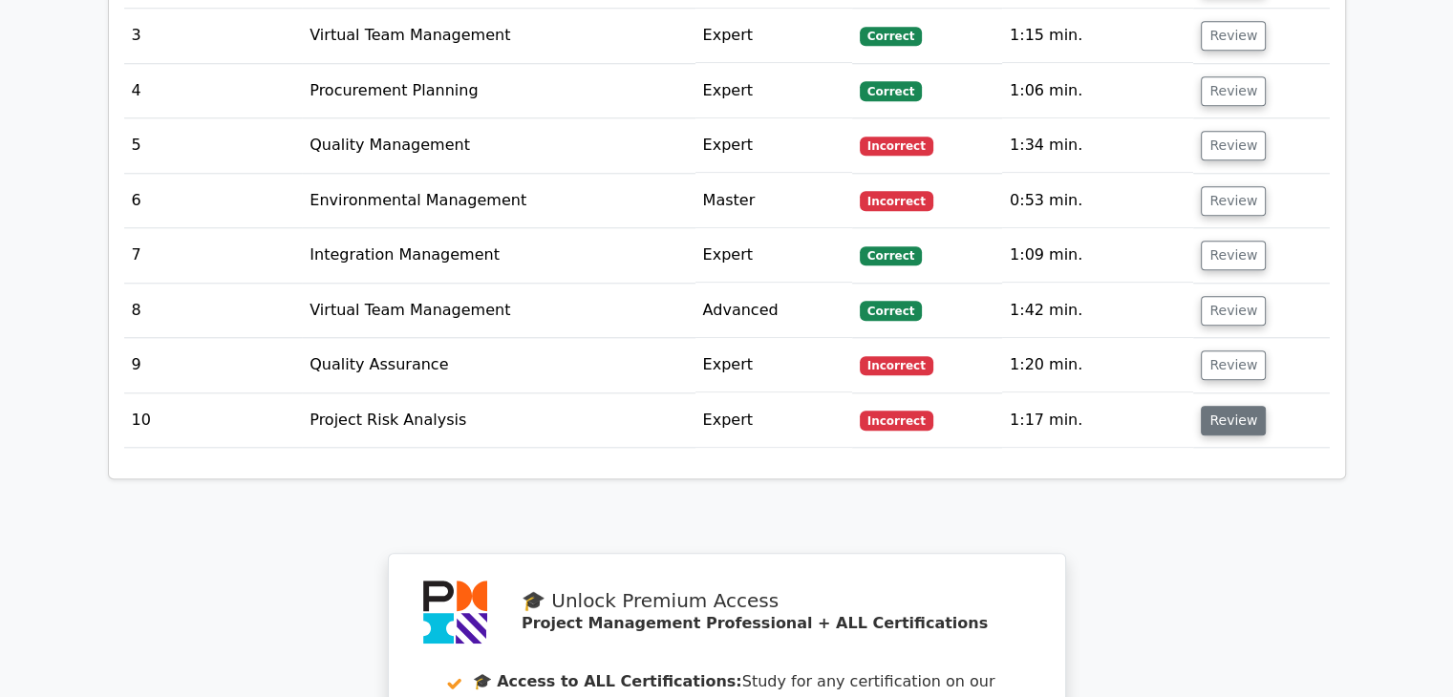
click at [1234, 406] on button "Review" at bounding box center [1233, 421] width 65 height 30
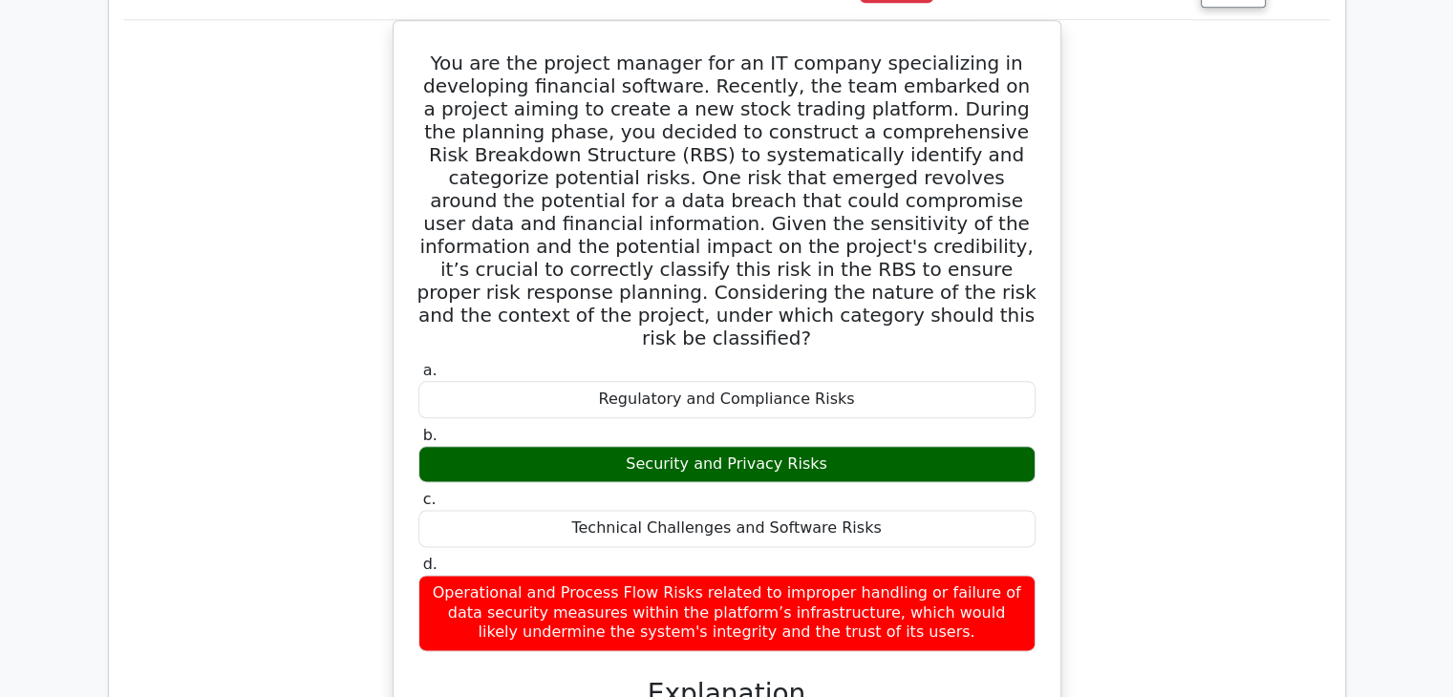
scroll to position [2197, 0]
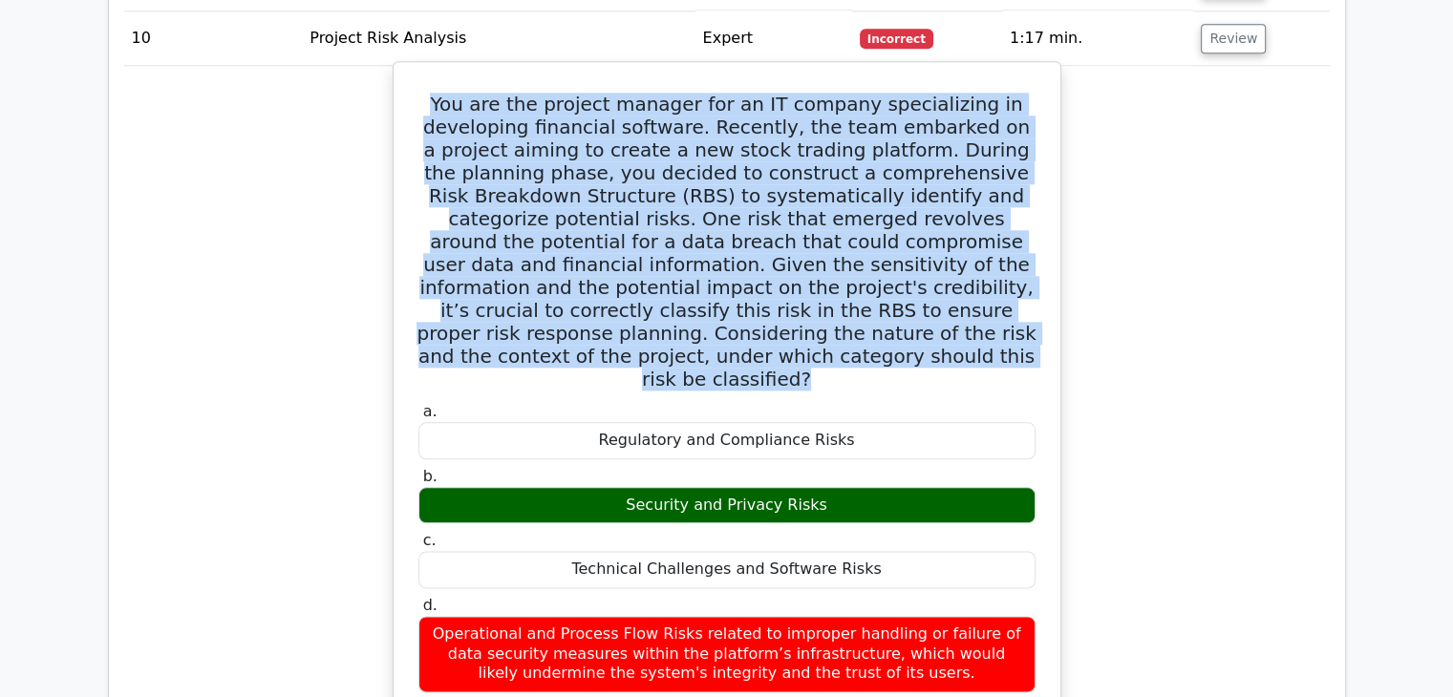
drag, startPoint x: 459, startPoint y: 75, endPoint x: 906, endPoint y: 340, distance: 520.0
click at [906, 340] on div "You are the project manager for an IT company specializing in developing financ…" at bounding box center [727, 692] width 652 height 1244
copy h5 "You are the project manager for an IT company specializing in developing financ…"
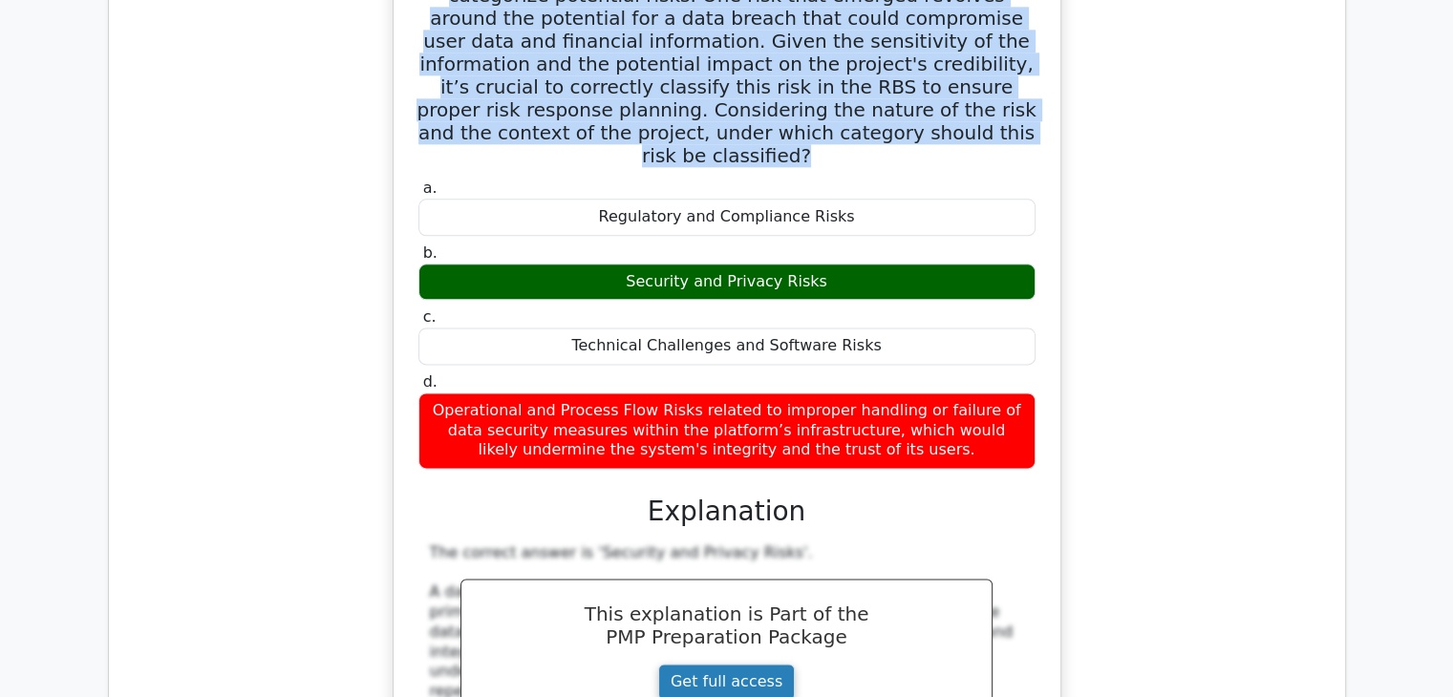
scroll to position [2484, 0]
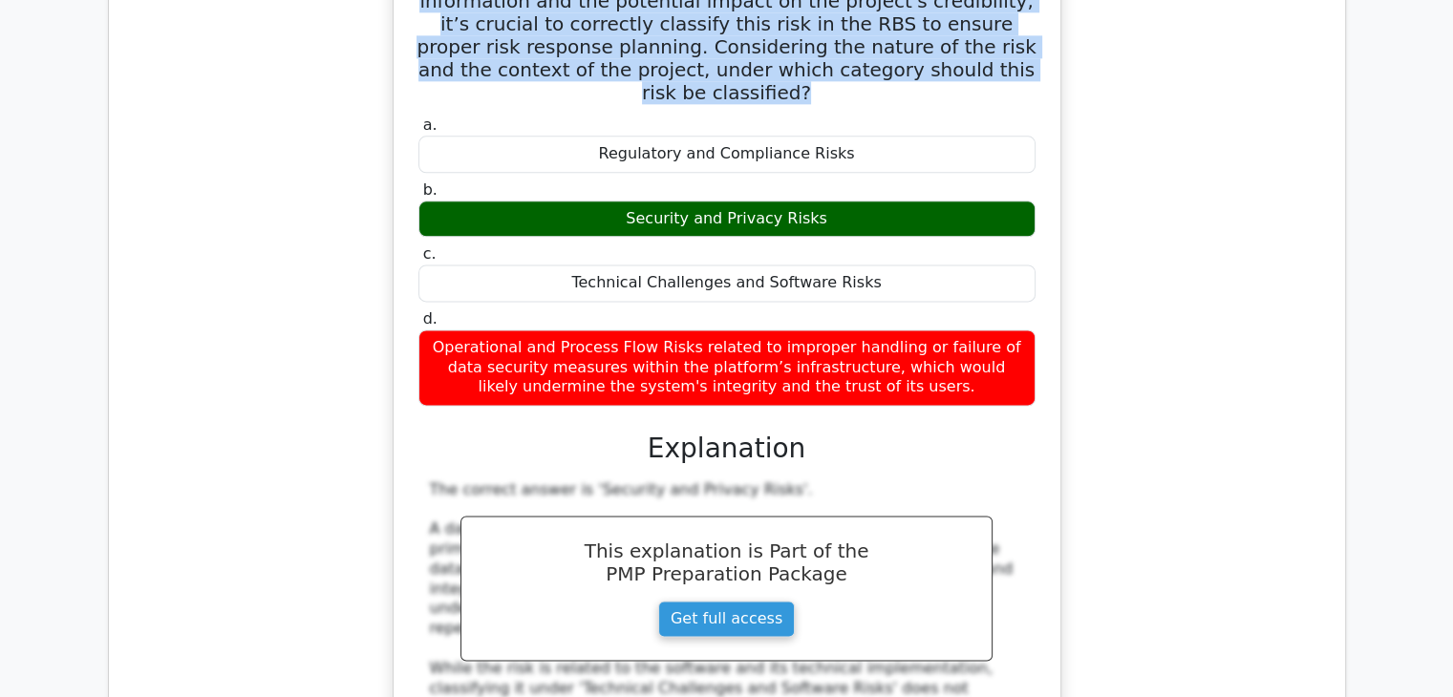
drag, startPoint x: 898, startPoint y: 334, endPoint x: 428, endPoint y: 295, distance: 471.6
click at [428, 330] on div "Operational and Process Flow Risks related to improper handling or failure of d…" at bounding box center [726, 368] width 617 height 76
copy div "Operational and Process Flow Risks related to improper handling or failure of d…"
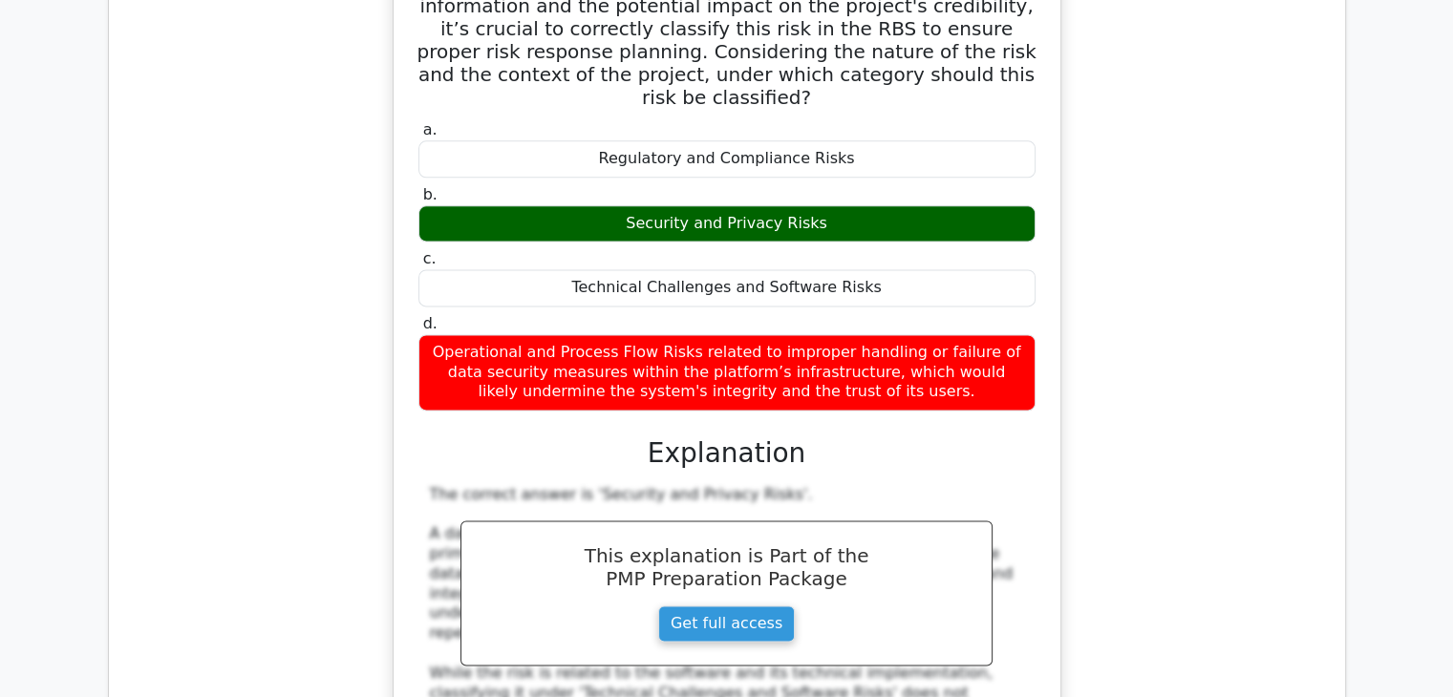
click at [1220, 363] on div "You are the project manager for an IT company specializing in developing financ…" at bounding box center [727, 421] width 1206 height 1284
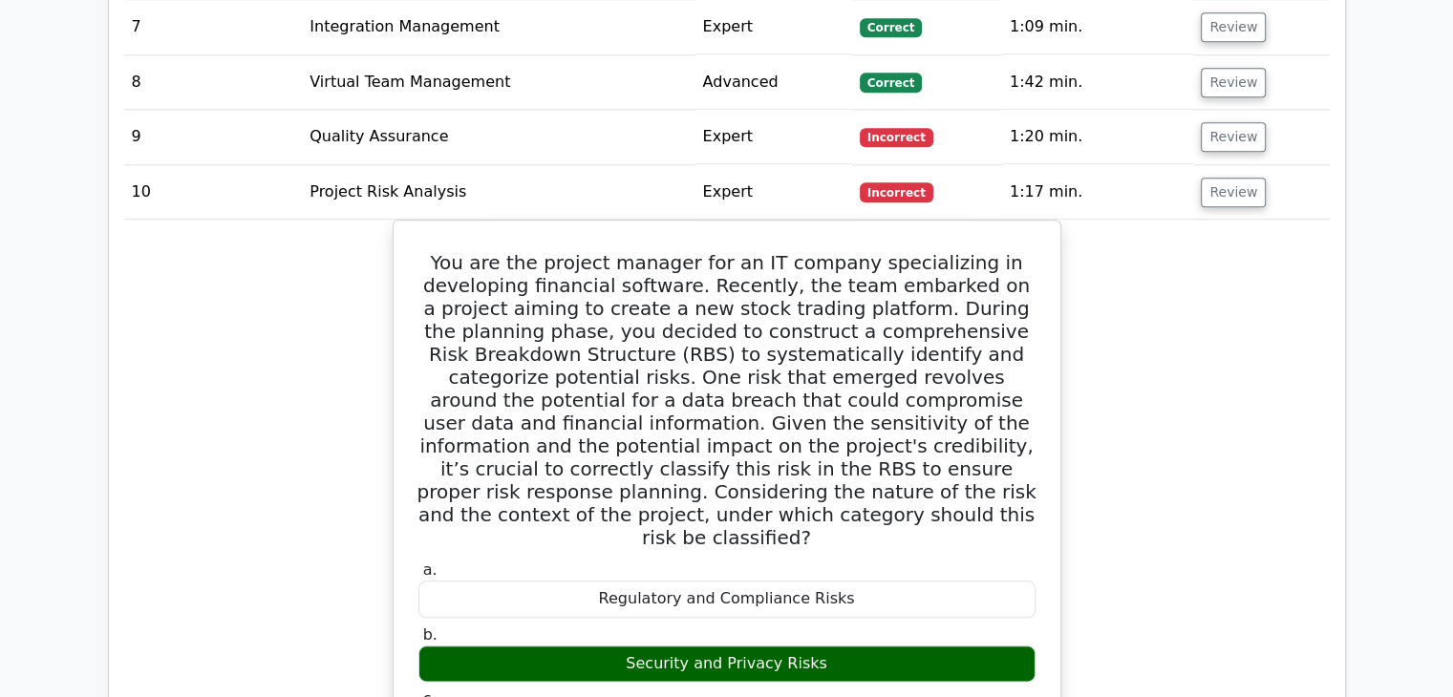
scroll to position [1911, 0]
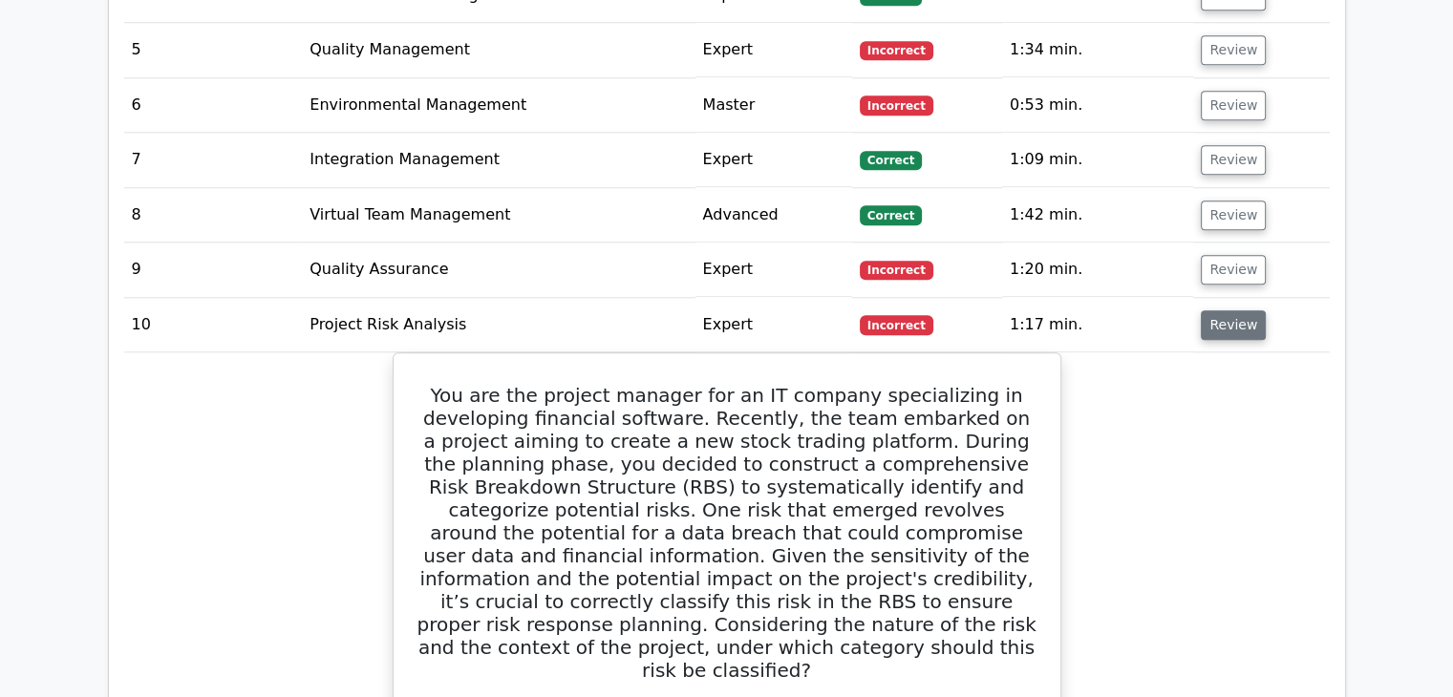
click at [1222, 310] on button "Review" at bounding box center [1233, 325] width 65 height 30
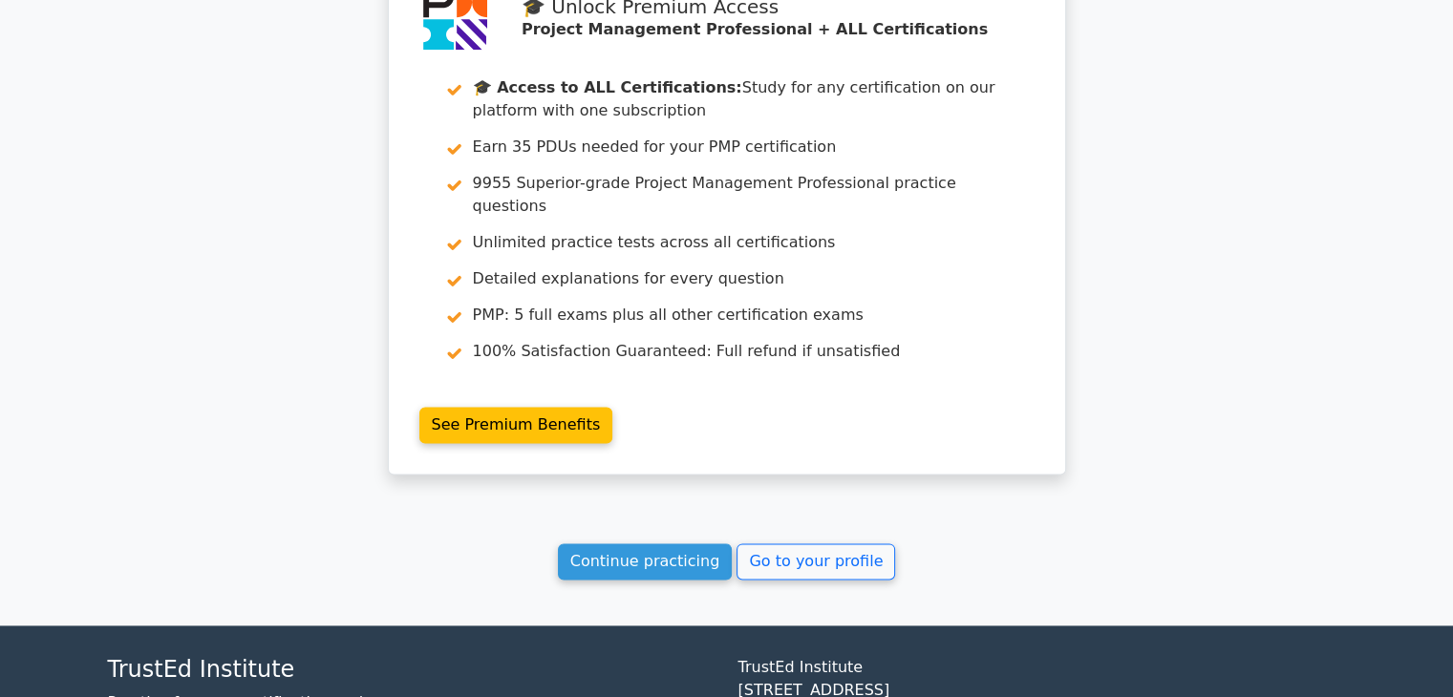
scroll to position [2511, 0]
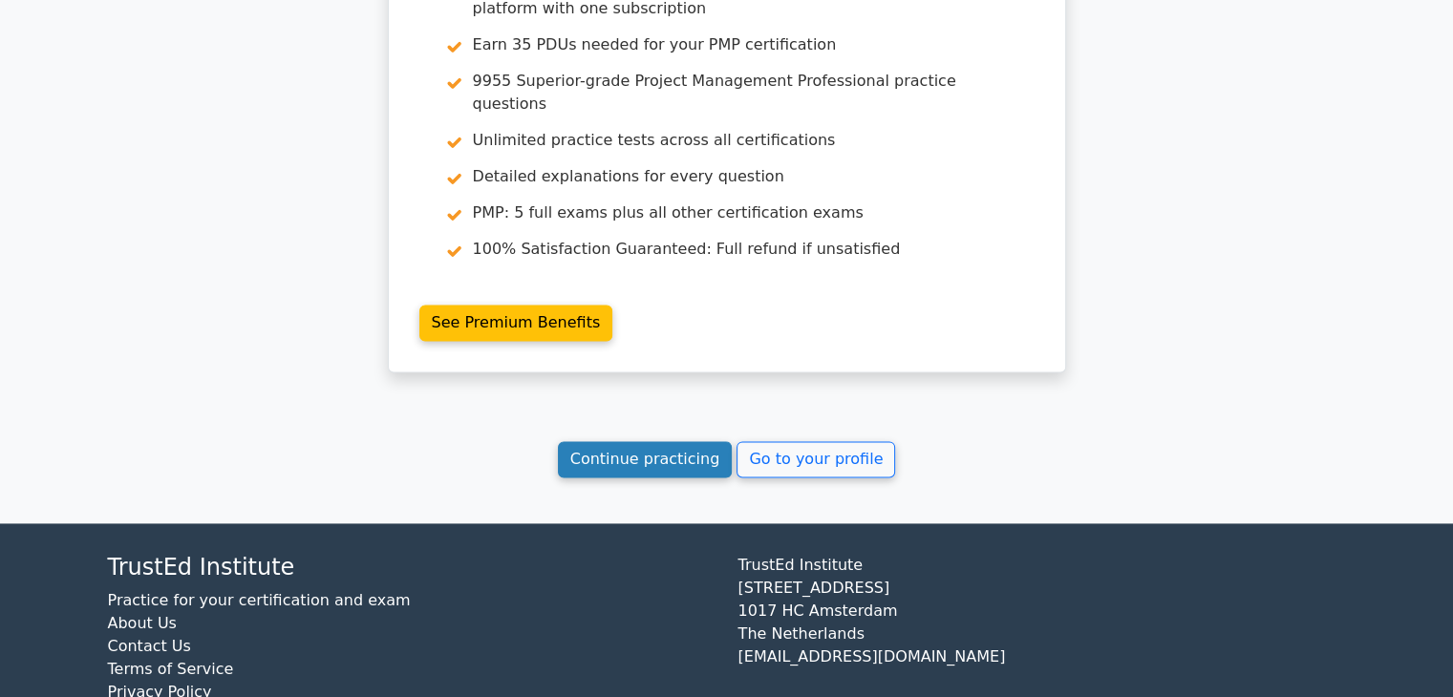
click at [636, 441] on link "Continue practicing" at bounding box center [645, 459] width 175 height 36
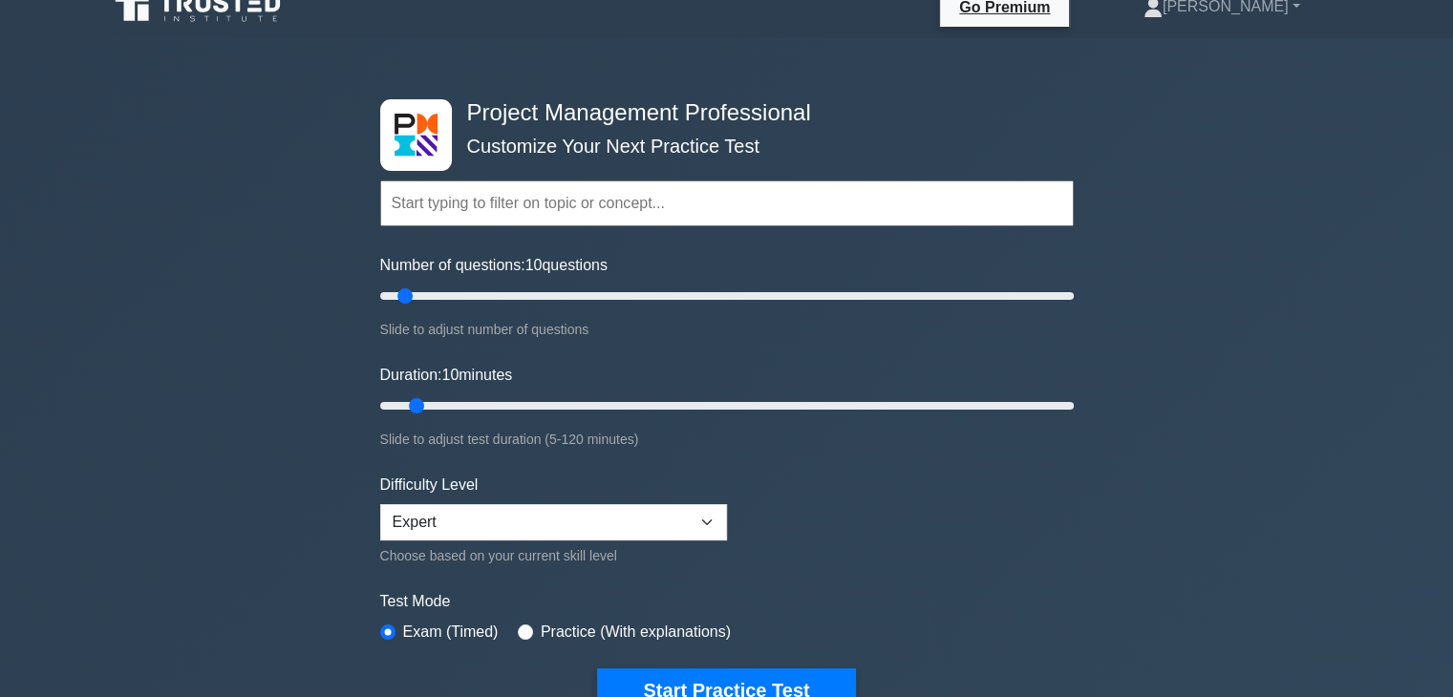
scroll to position [191, 0]
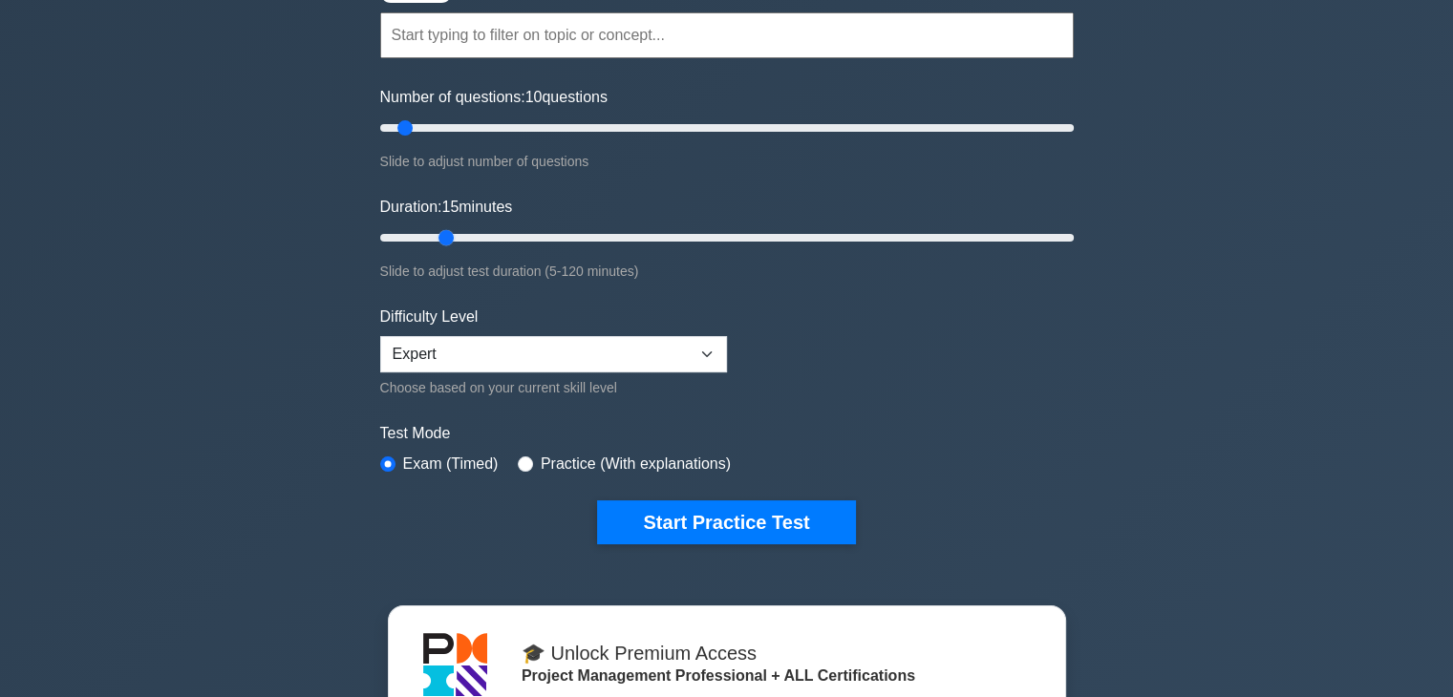
drag, startPoint x: 414, startPoint y: 237, endPoint x: 433, endPoint y: 238, distance: 19.1
type input "15"
click at [433, 238] on input "Duration: 15 minutes" at bounding box center [727, 237] width 694 height 23
click at [1016, 368] on form "Topics Scope Management Time Management Cost Management Quality Management Risk…" at bounding box center [727, 249] width 694 height 590
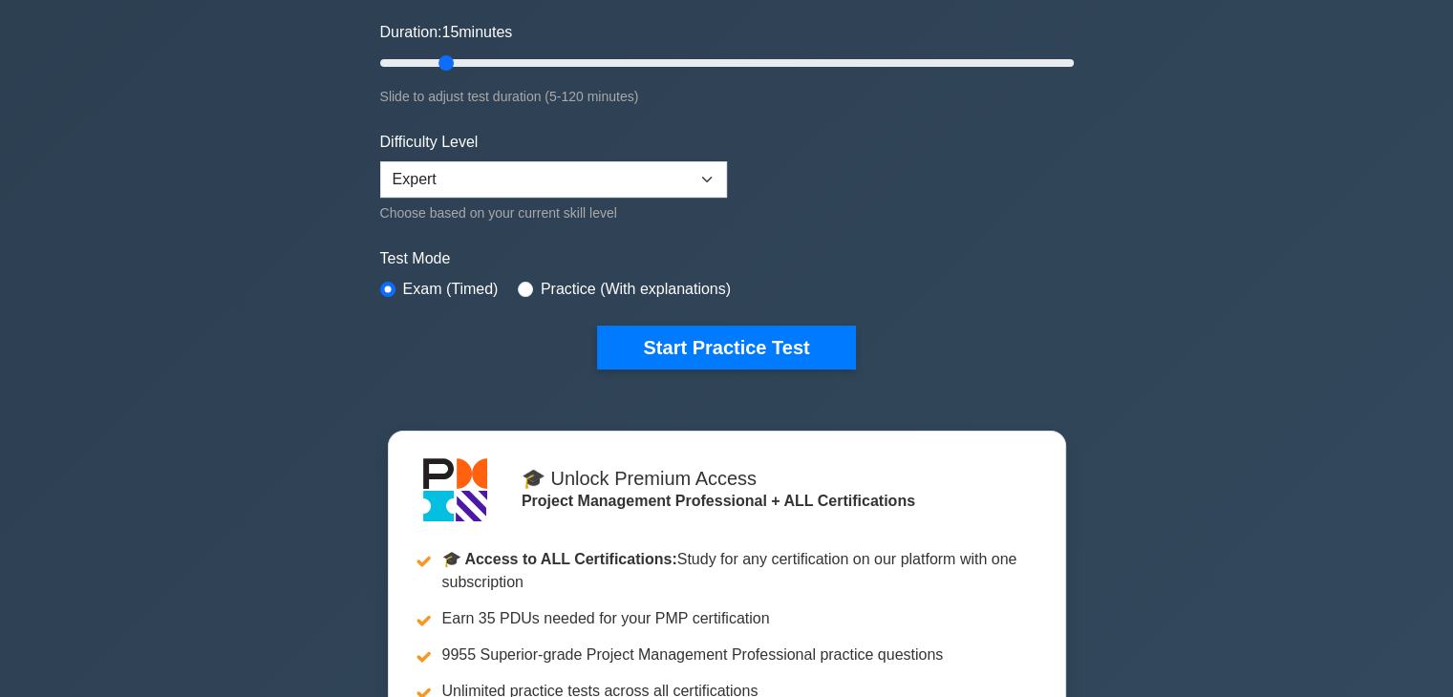
scroll to position [382, 0]
